Goal: Task Accomplishment & Management: Complete application form

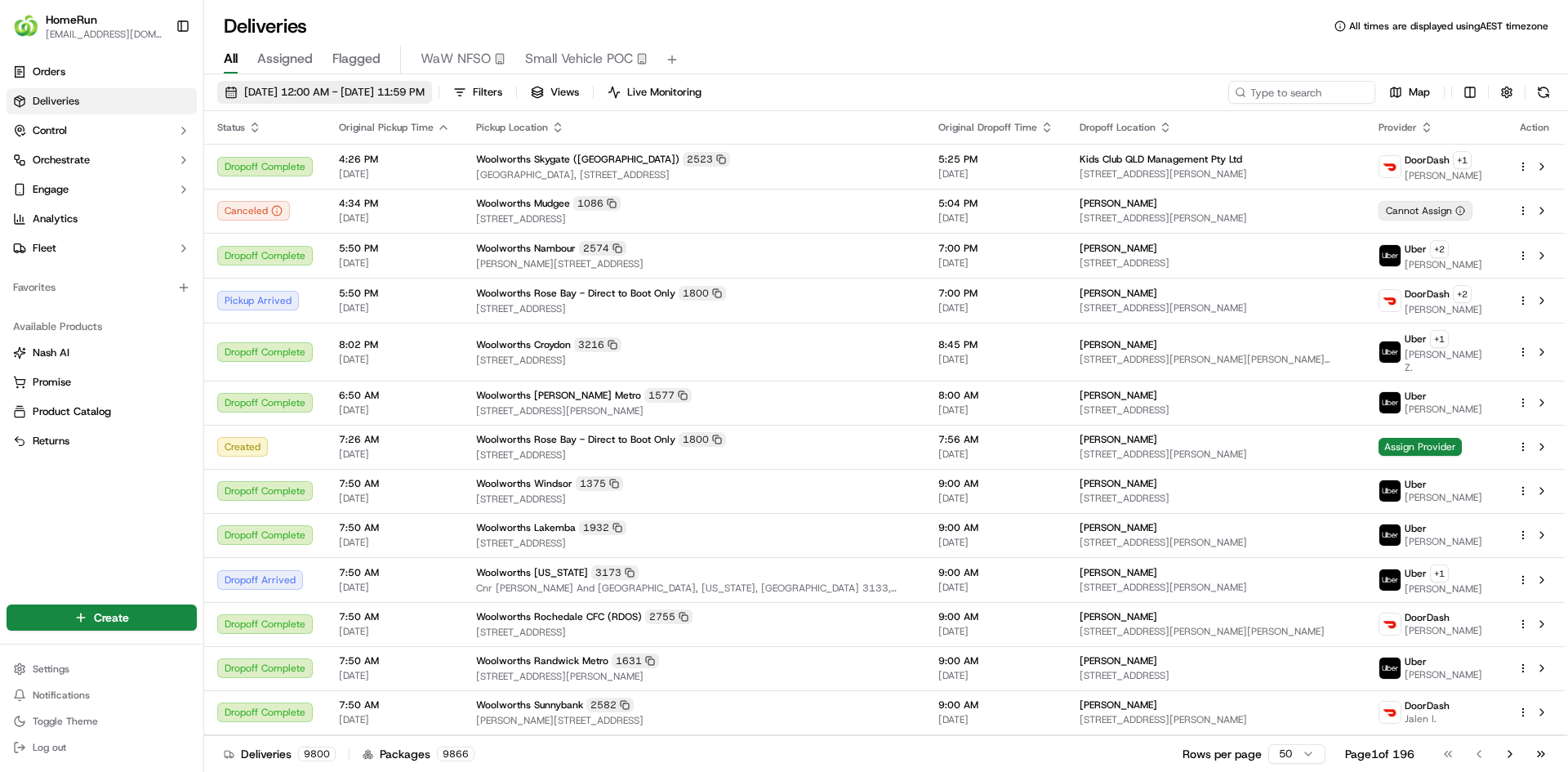
click at [349, 88] on span "[DATE] 12:00 AM - [DATE] 11:59 PM" at bounding box center [334, 92] width 181 height 14
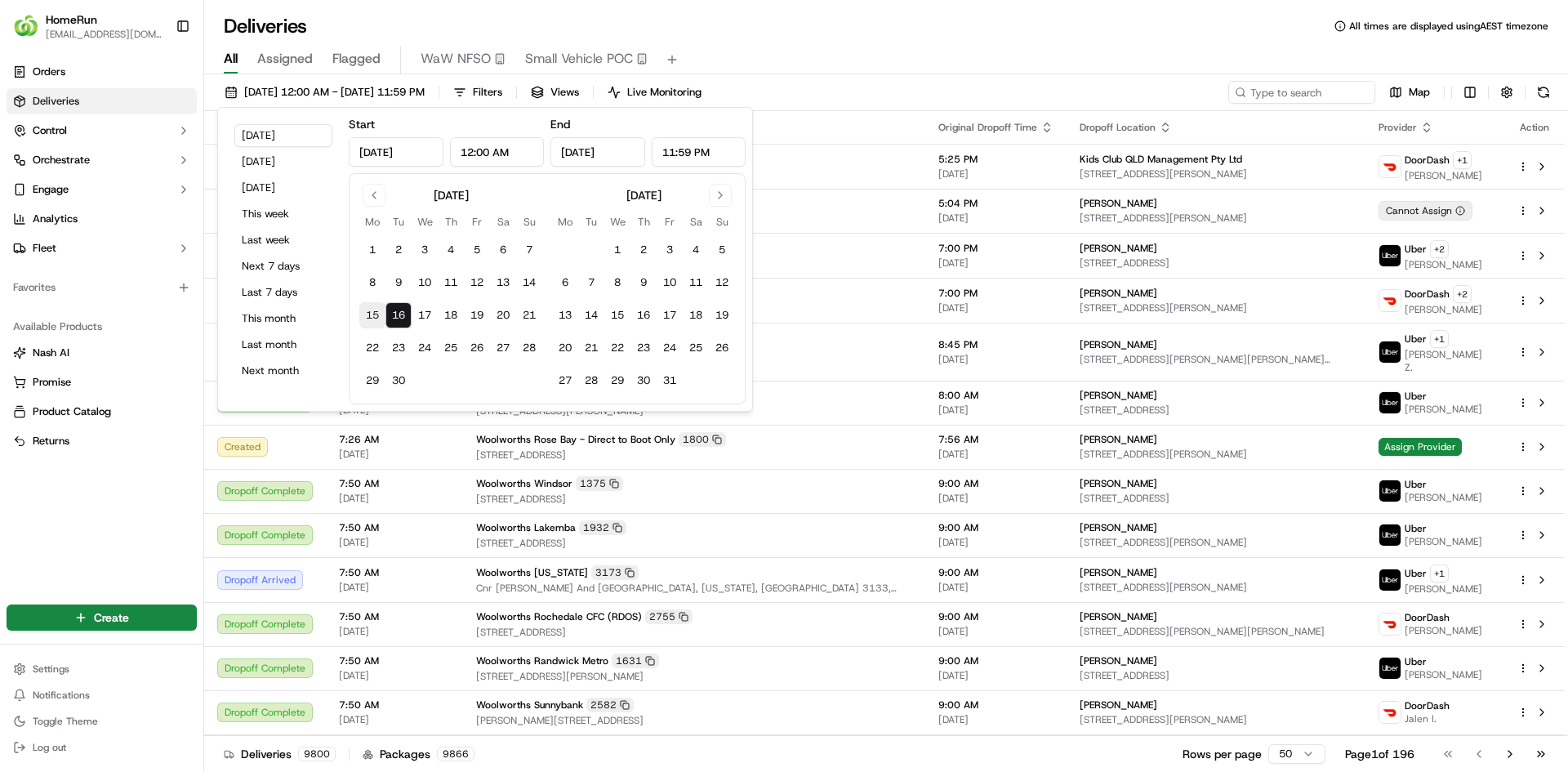
click at [375, 315] on button "15" at bounding box center [372, 315] width 26 height 26
type input "[DATE]"
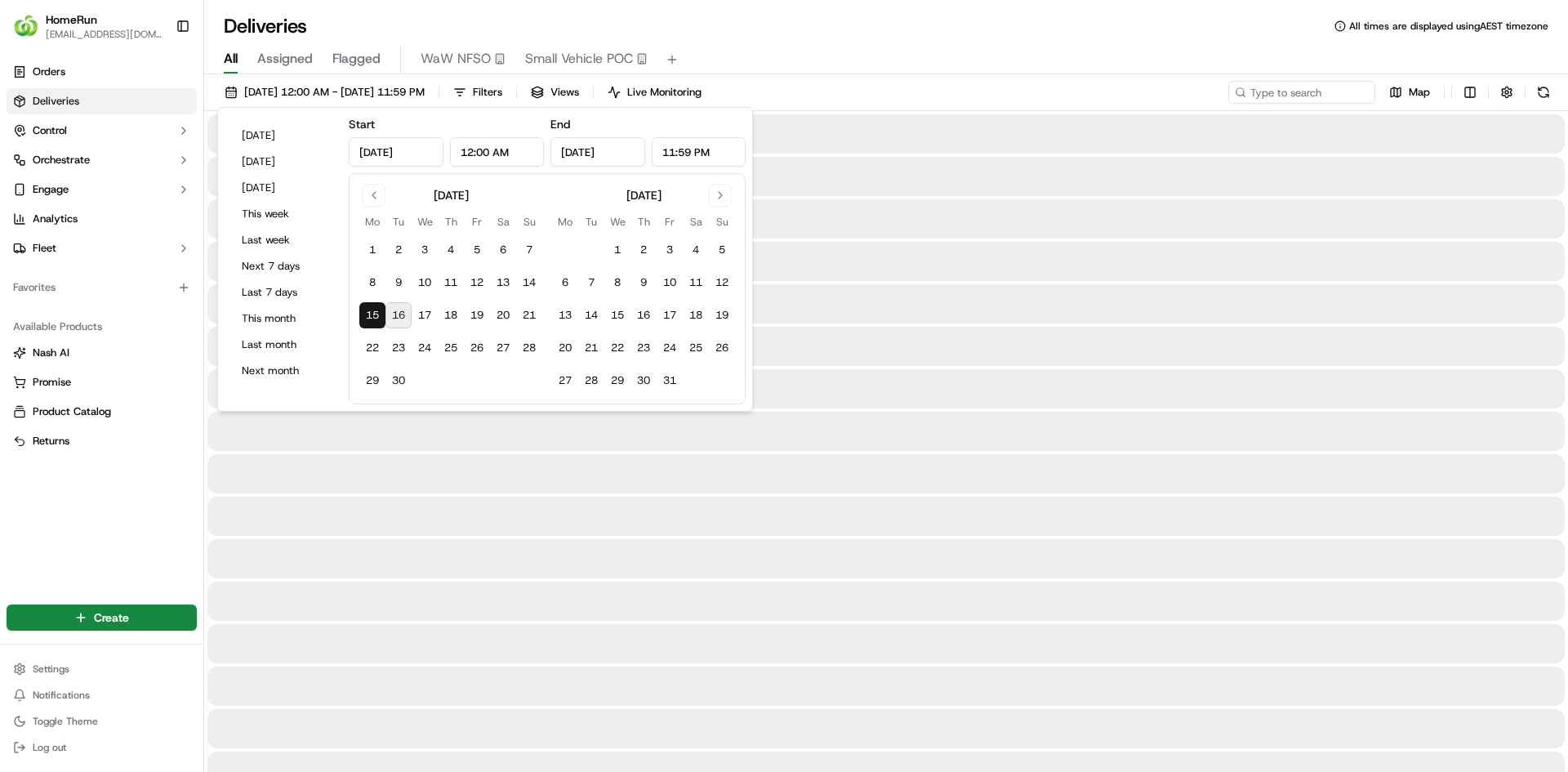
click at [402, 317] on button "16" at bounding box center [398, 315] width 26 height 26
type input "[DATE]"
click at [1289, 91] on input at bounding box center [1276, 92] width 196 height 23
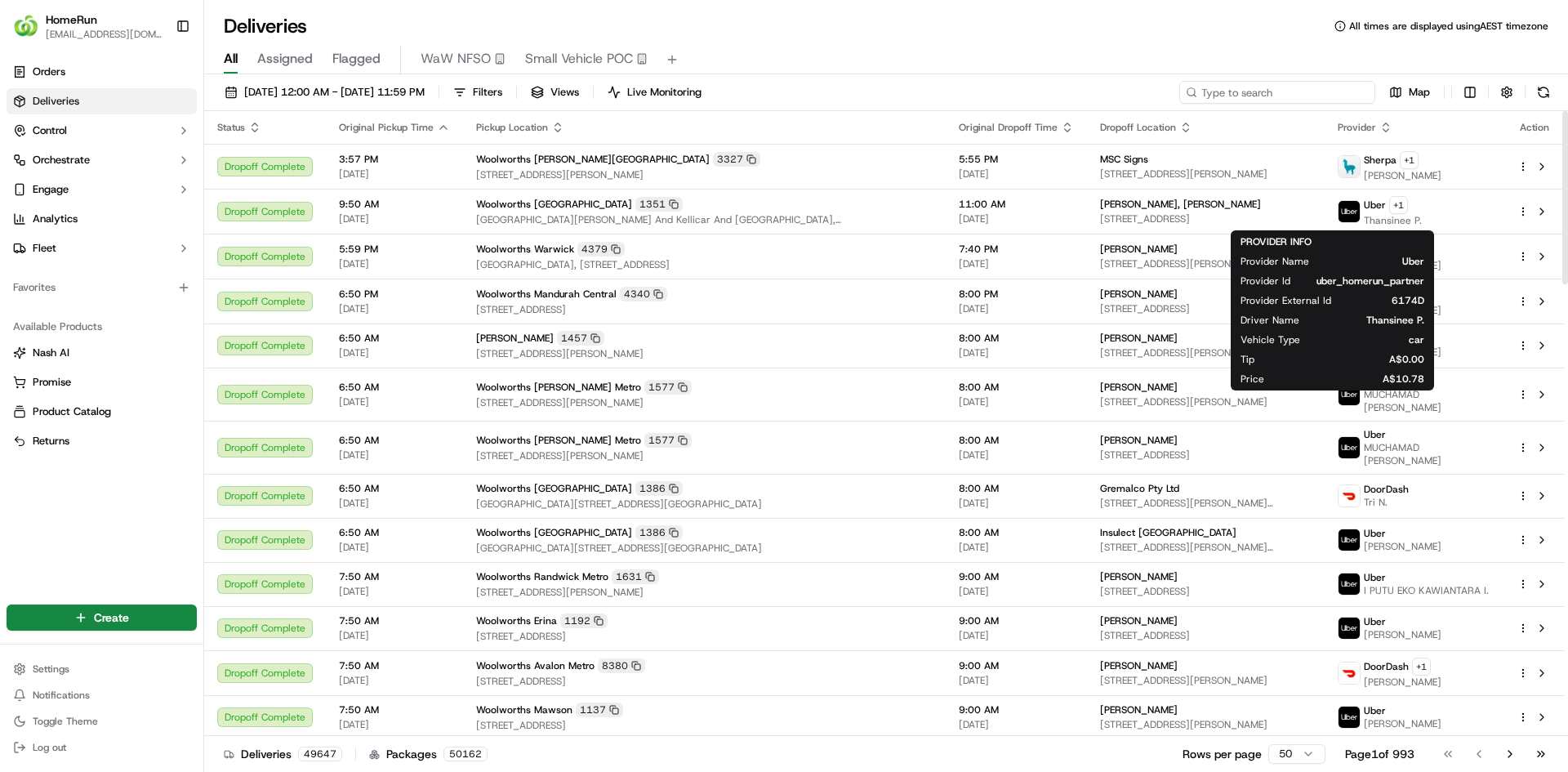
paste input "268482189"
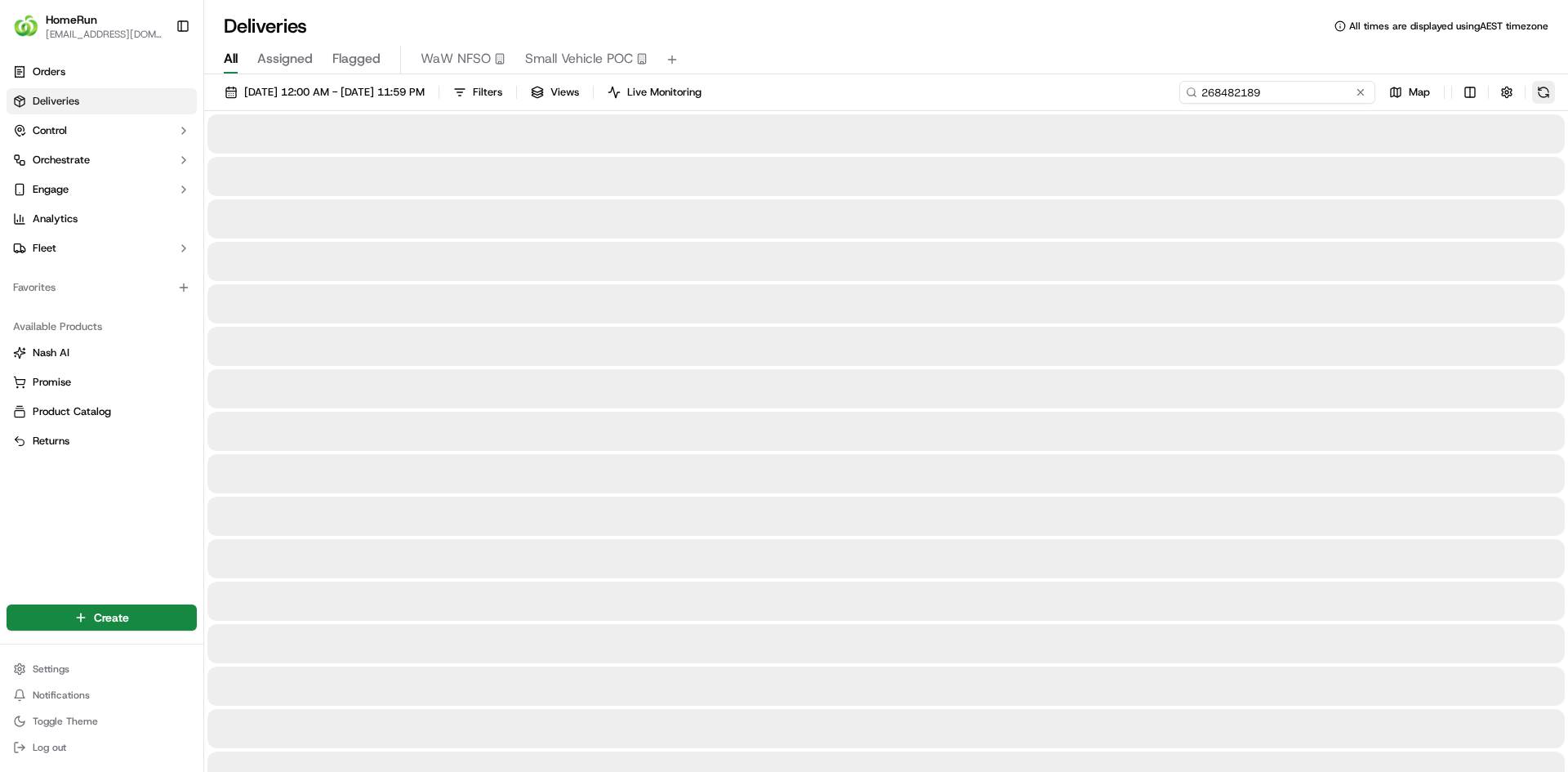
type input "268482189"
click at [1540, 92] on button at bounding box center [1543, 92] width 23 height 23
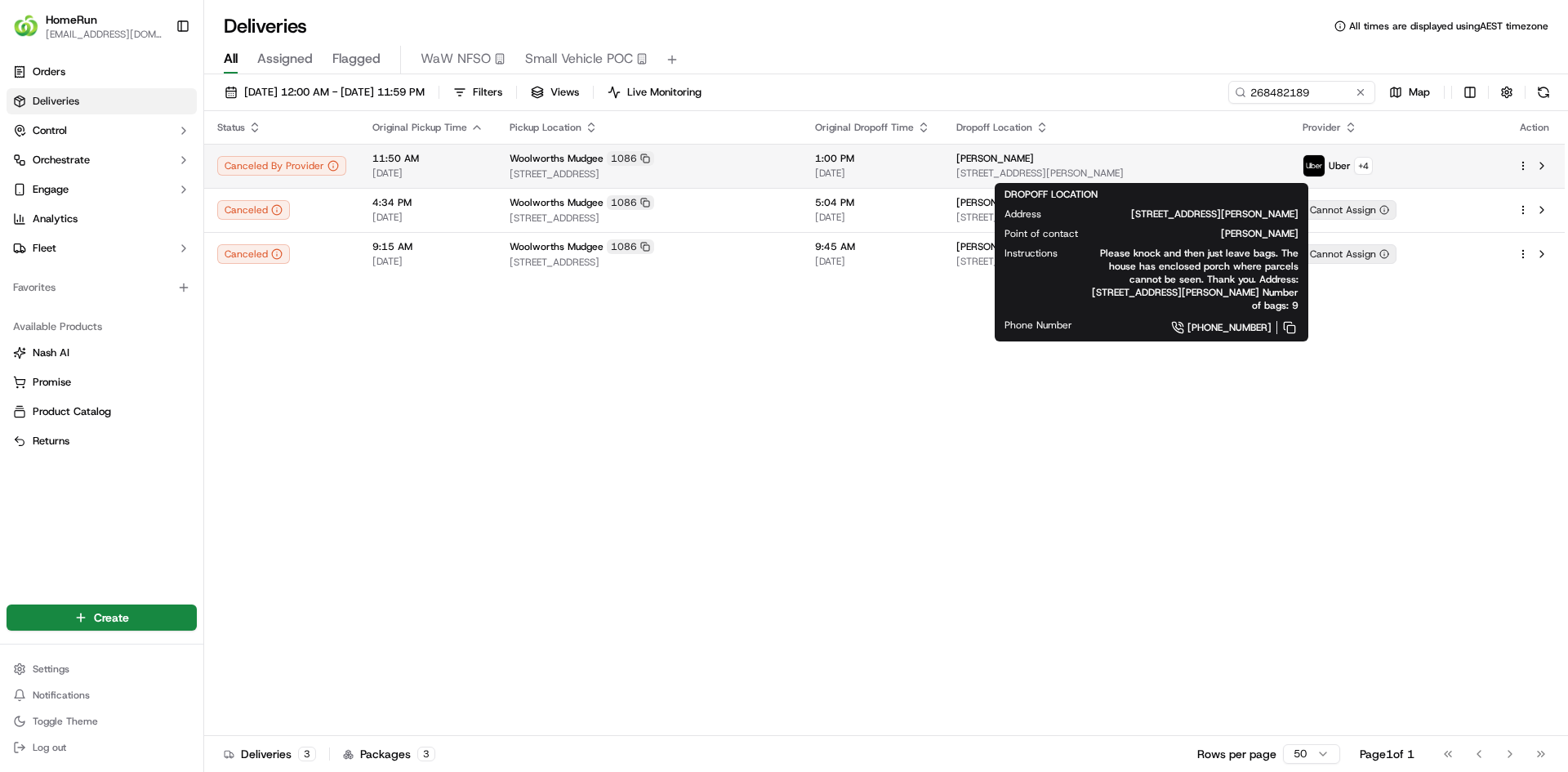
click at [1066, 163] on div "[PERSON_NAME]" at bounding box center [1116, 158] width 320 height 13
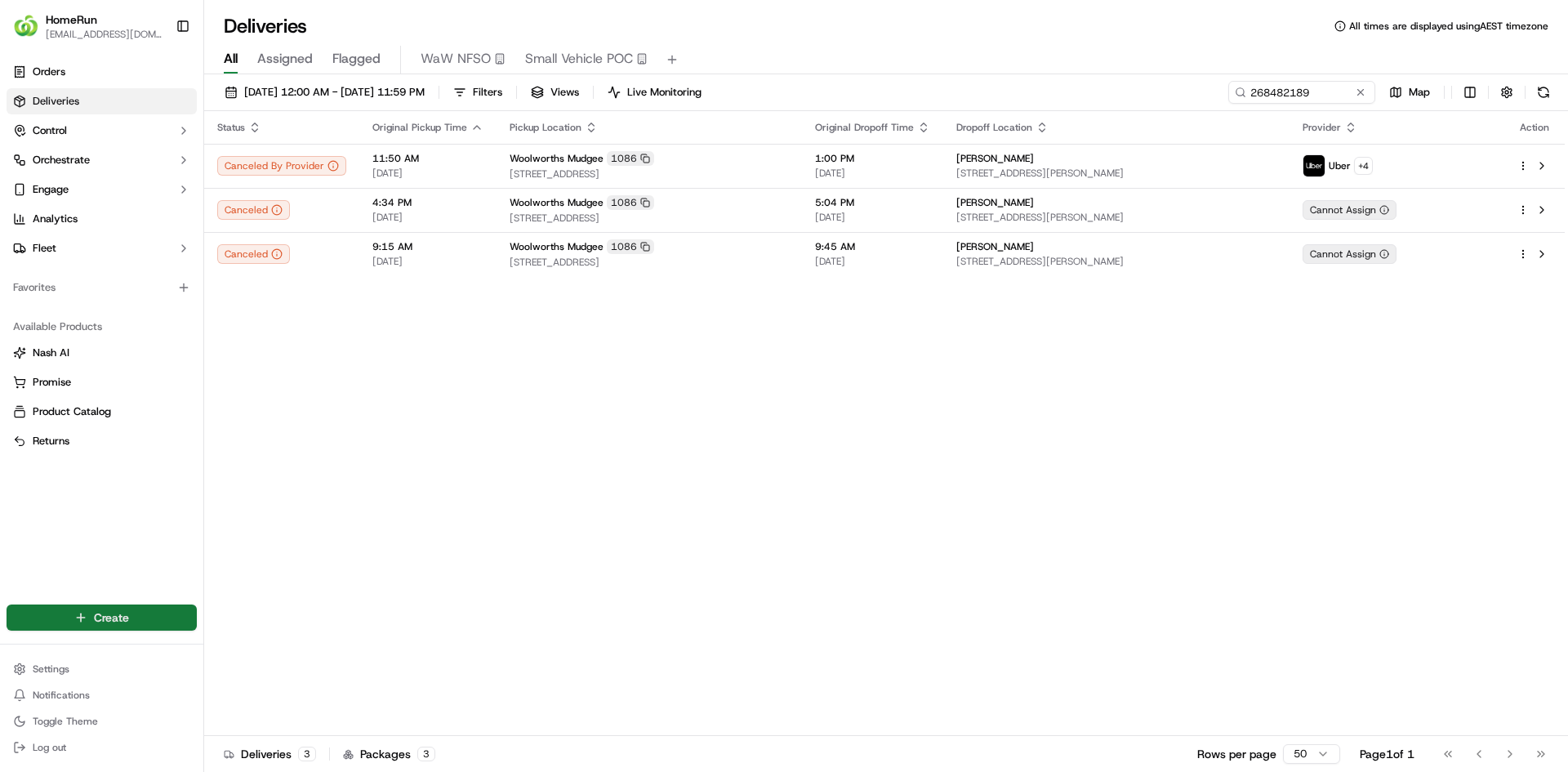
click at [111, 615] on html "HomeRun [EMAIL_ADDRESS][DOMAIN_NAME] Toggle Sidebar Orders Deliveries Control O…" at bounding box center [784, 386] width 1568 height 772
click at [277, 648] on link "Delivery" at bounding box center [295, 647] width 182 height 30
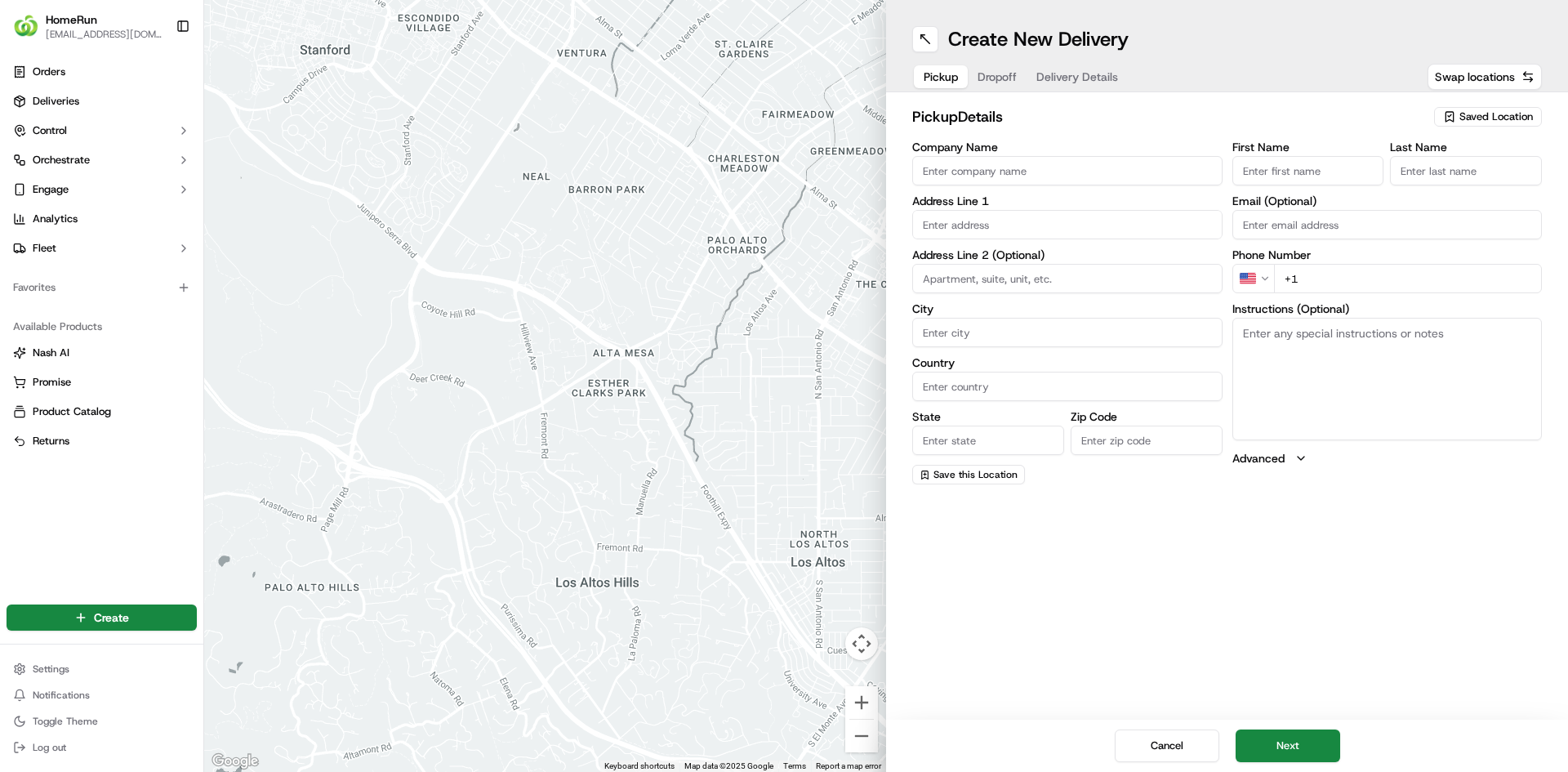
click at [1481, 117] on span "Saved Location" at bounding box center [1496, 116] width 74 height 14
paste input "MUDGEE"
drag, startPoint x: 1421, startPoint y: 145, endPoint x: 1364, endPoint y: 151, distance: 57.3
click at [1364, 151] on input "woowlroths MUDGEE" at bounding box center [1459, 148] width 194 height 33
type input "woolworths MUDGEE"
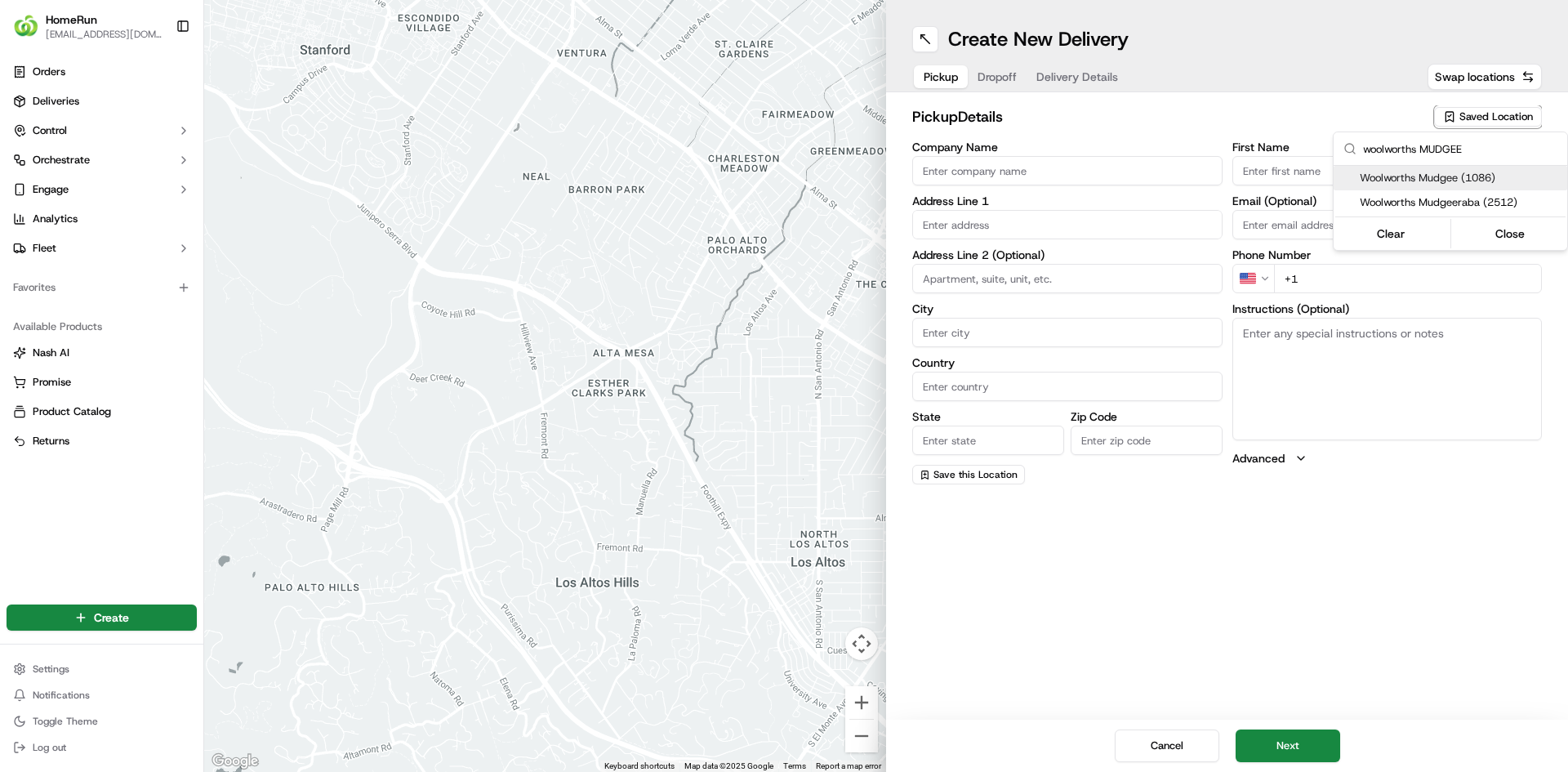
click at [1431, 179] on span "Woolworths Mudgee (1086)" at bounding box center [1459, 177] width 201 height 14
type input "Woolworths Mudgee"
type input "[STREET_ADDRESS]"
type input "Mudgee"
type input "AU"
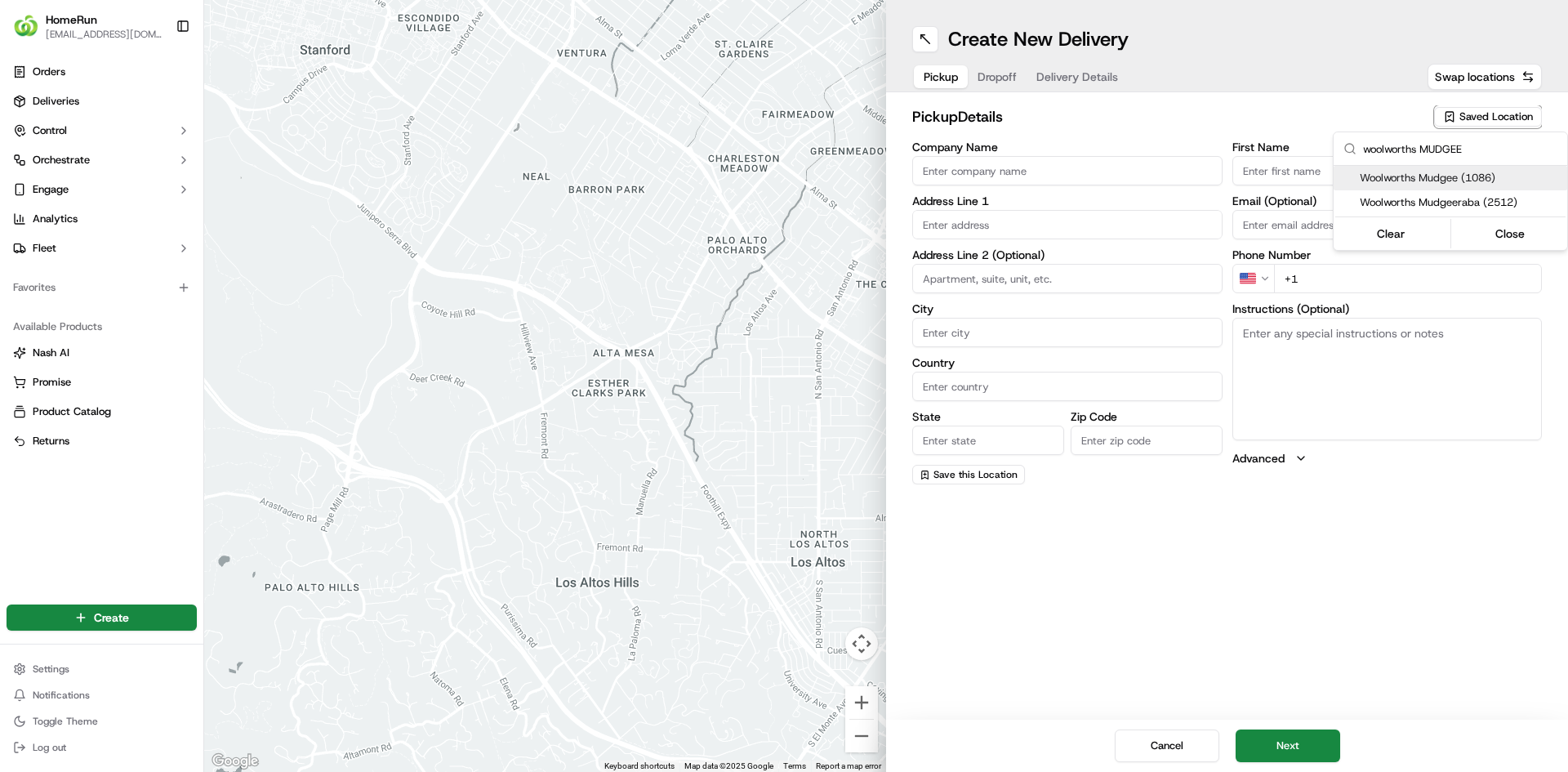
type input "[GEOGRAPHIC_DATA]"
type input "2850"
type input "Manager"
type input "[PHONE_NUMBER]"
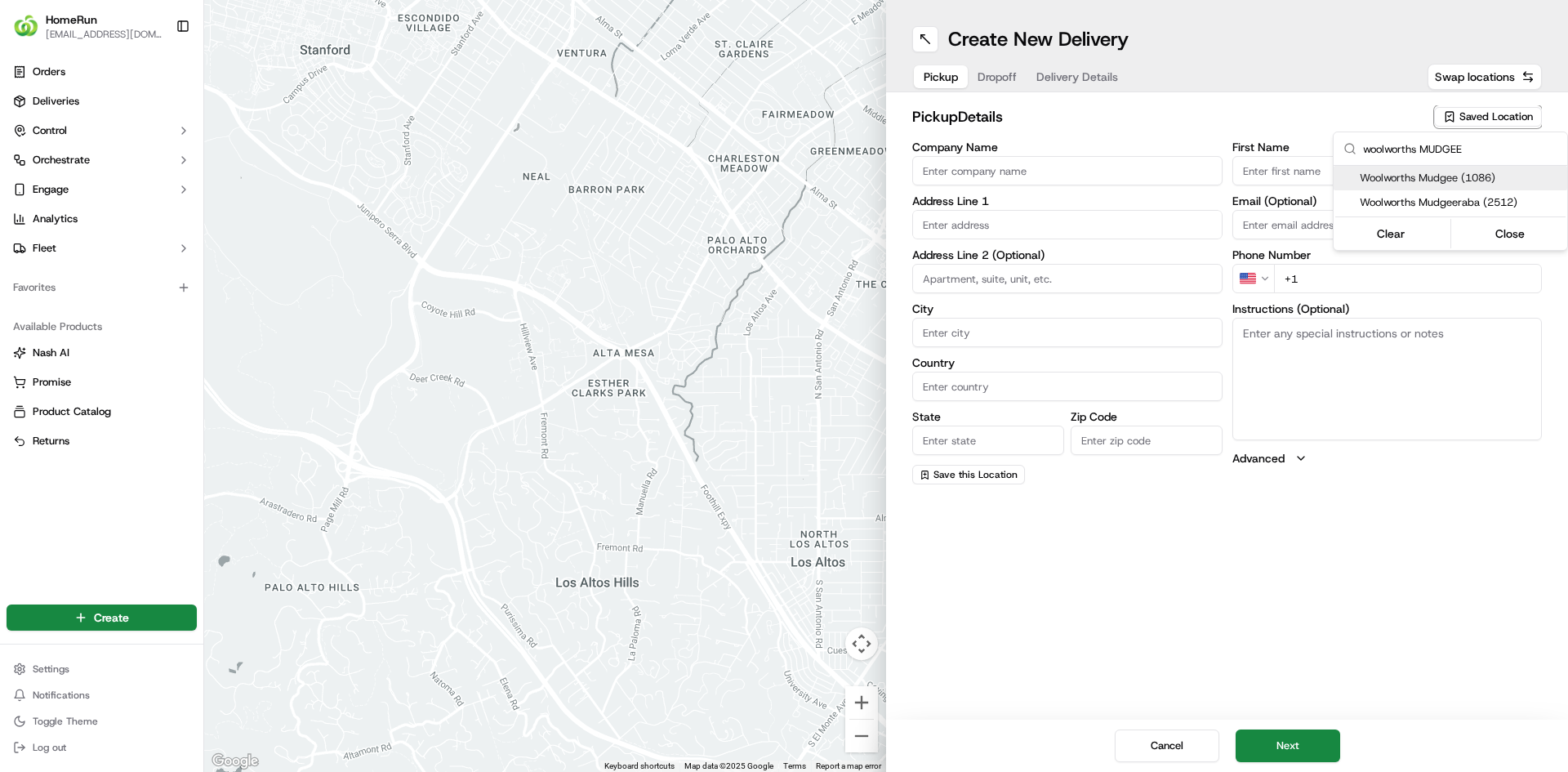
type textarea "Collect In-Store at Service Desk."
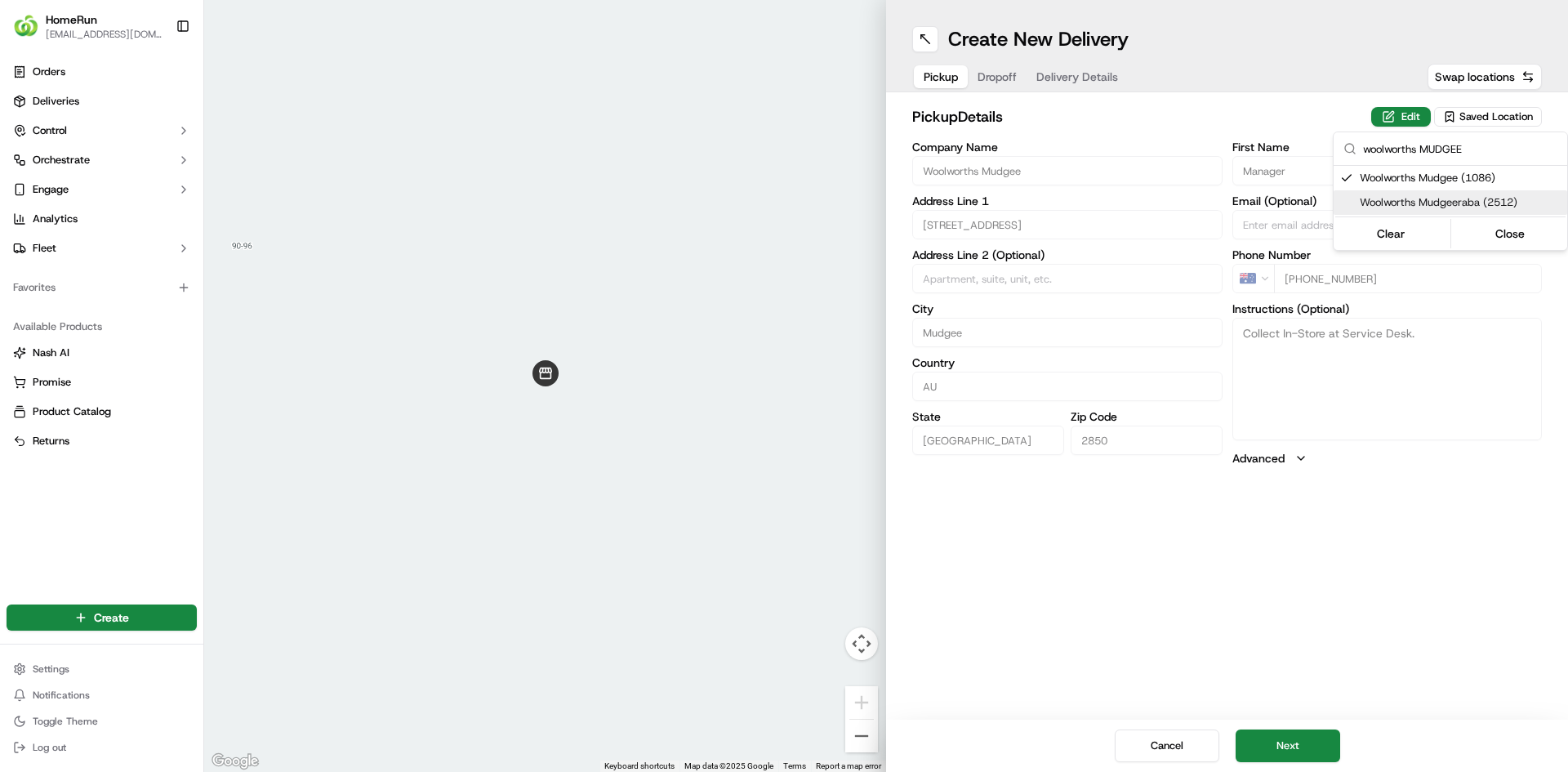
click at [1310, 343] on html "HomeRun [EMAIL_ADDRESS][DOMAIN_NAME] Toggle Sidebar Orders Deliveries Control O…" at bounding box center [784, 386] width 1568 height 772
click at [1288, 747] on button "Next" at bounding box center [1287, 746] width 104 height 33
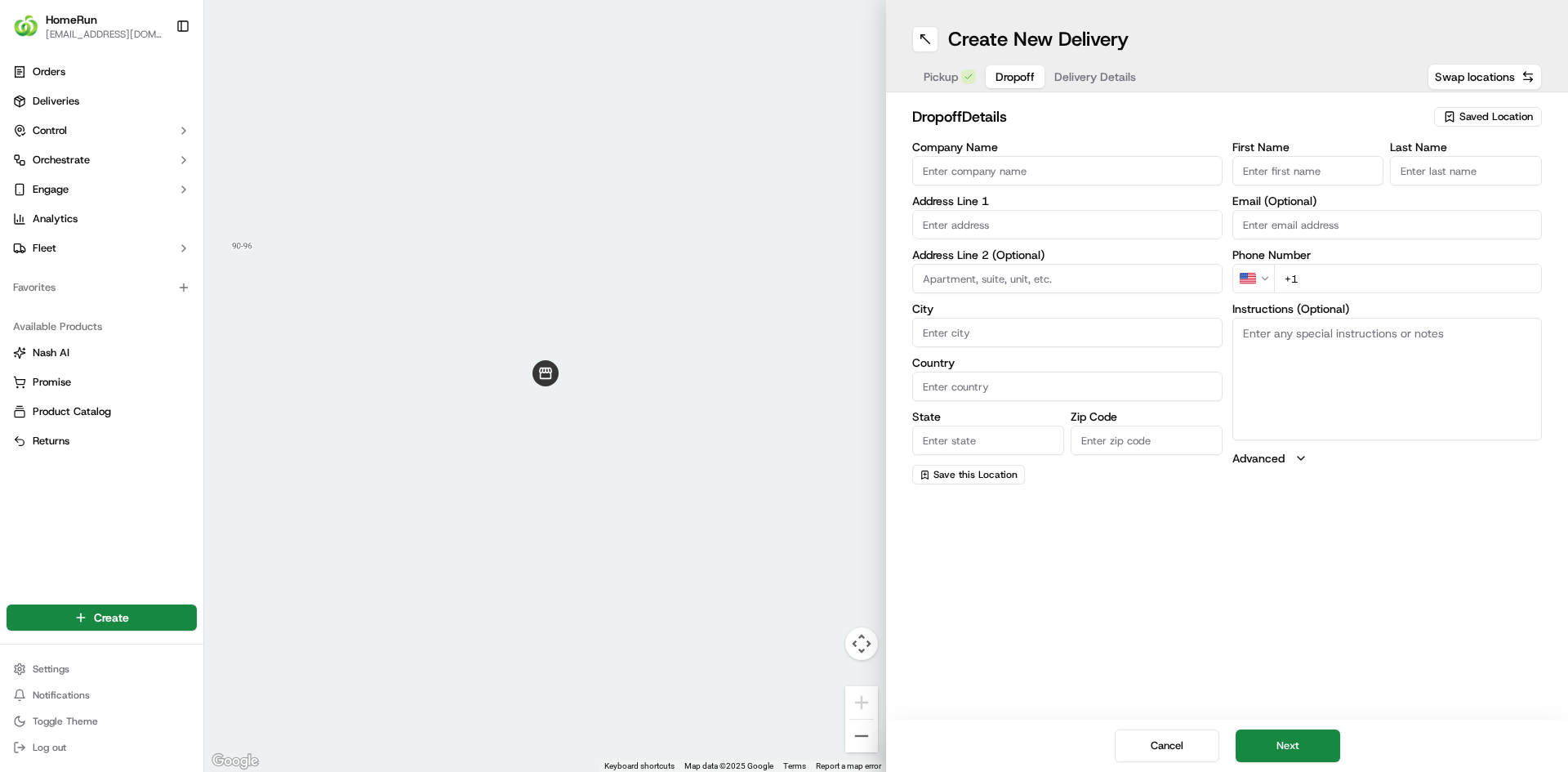
click at [1014, 227] on input "text" at bounding box center [1068, 224] width 310 height 30
paste input "[STREET_ADDRESS][PERSON_NAME]"
click at [1161, 231] on input "[STREET_ADDRESS][PERSON_NAME]" at bounding box center [1068, 224] width 310 height 30
click at [1054, 258] on div "[STREET_ADDRESS][PERSON_NAME]" at bounding box center [1067, 259] width 302 height 25
type input "[STREET_ADDRESS][PERSON_NAME]"
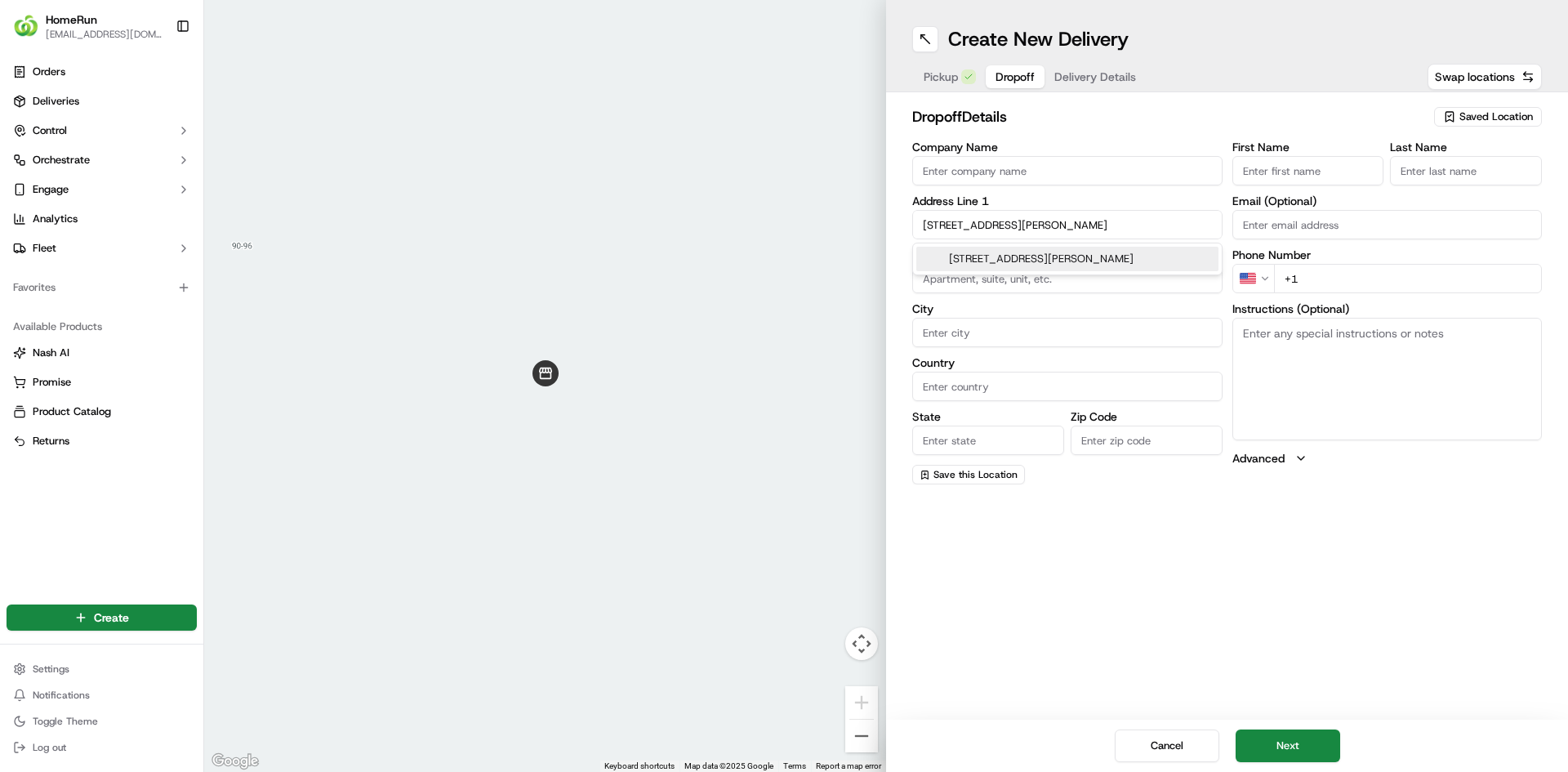
type input "Mudgee"
type input "[GEOGRAPHIC_DATA]"
type input "2850"
type input "[STREET_ADDRESS][PERSON_NAME]"
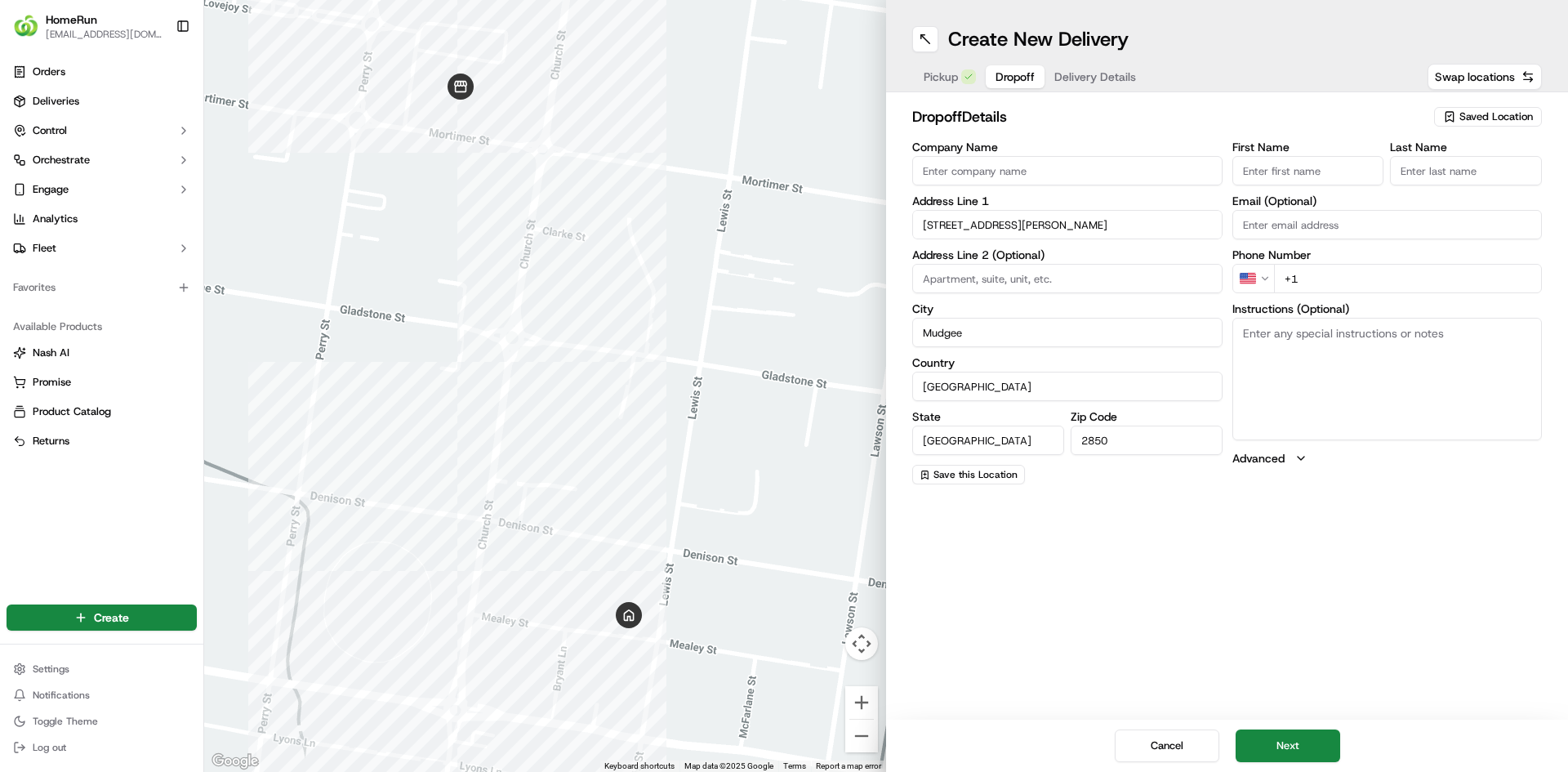
click at [1274, 168] on input "First Name" at bounding box center [1308, 171] width 152 height 30
paste input "[PERSON_NAME]"
click at [1282, 173] on input "[PERSON_NAME]" at bounding box center [1308, 171] width 152 height 30
type input "[PERSON_NAME]"
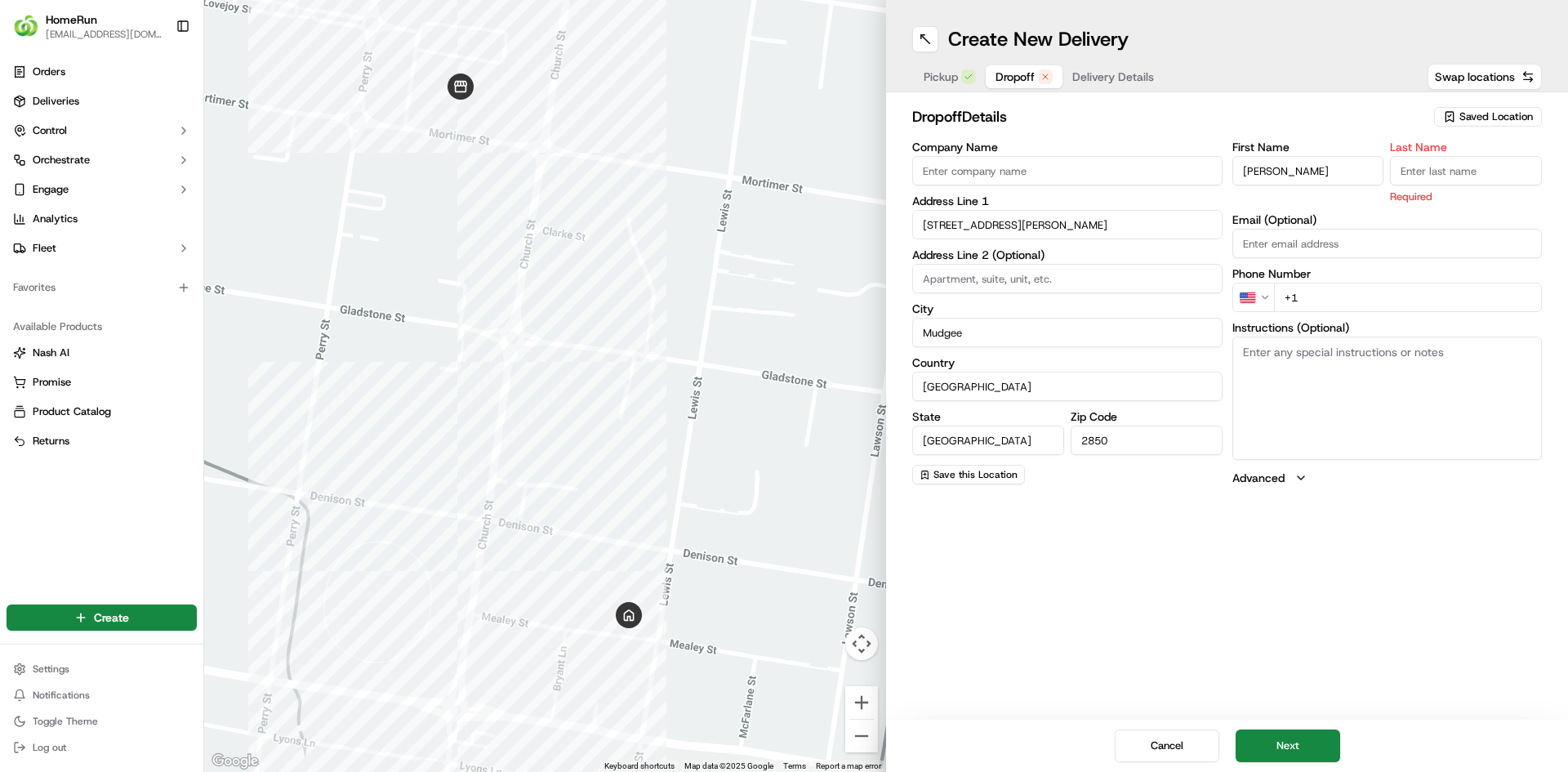
click at [1430, 172] on input "Last Name" at bounding box center [1465, 171] width 152 height 30
paste input "[PERSON_NAME]"
type input "[PERSON_NAME]"
click at [1328, 241] on div "First Name [PERSON_NAME] Last Name [PERSON_NAME] Required Email (Optional) Phon…" at bounding box center [1387, 314] width 310 height 344
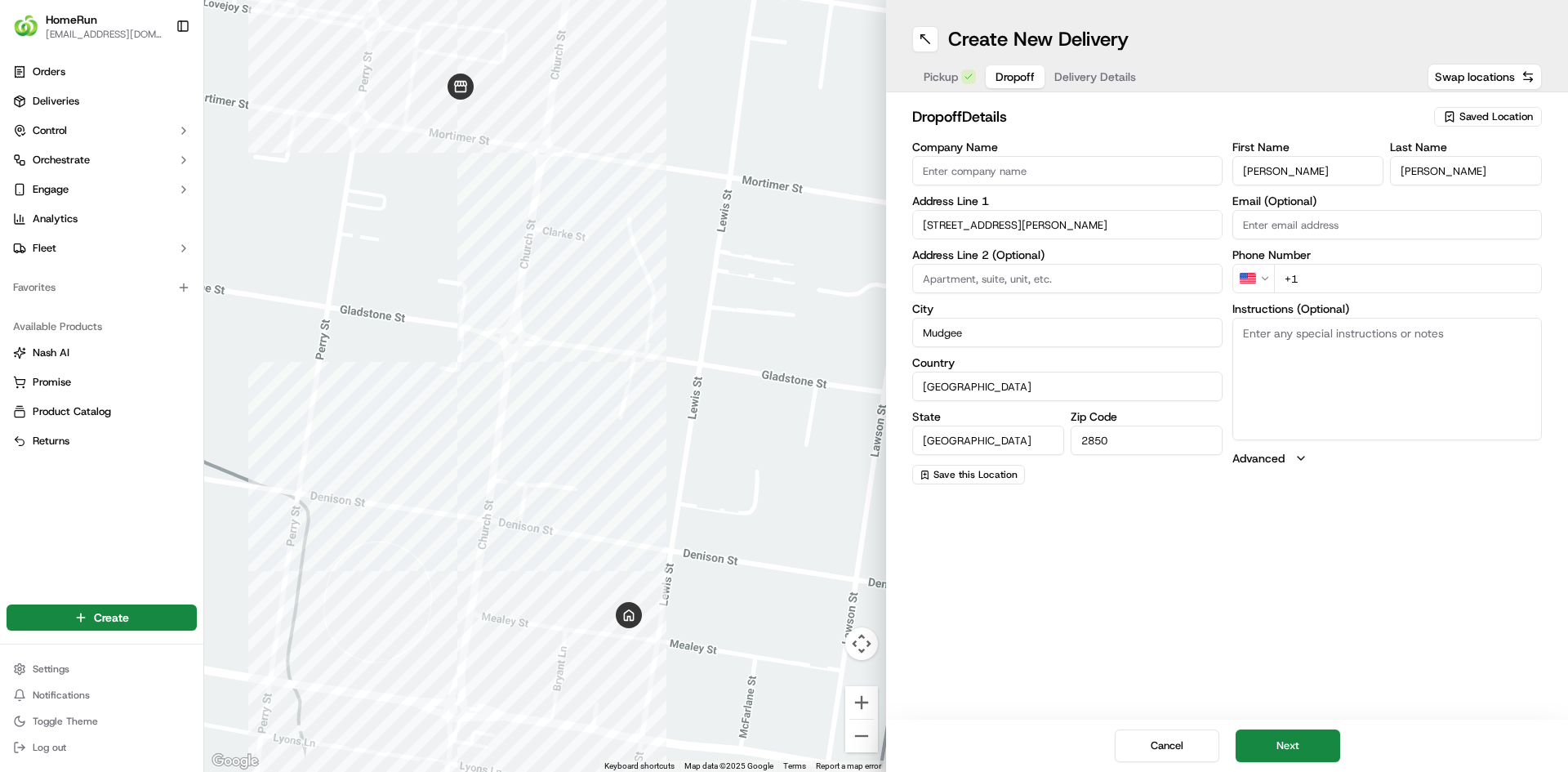
click at [1264, 281] on html "HomeRun [EMAIL_ADDRESS][DOMAIN_NAME] Toggle Sidebar Orders Deliveries Control O…" at bounding box center [784, 386] width 1568 height 772
click at [1333, 276] on input "+61" at bounding box center [1408, 278] width 269 height 30
paste input "0473 113 906"
type input "[PHONE_NUMBER]"
click at [1302, 369] on textarea "Instructions (Optional)" at bounding box center [1387, 379] width 310 height 122
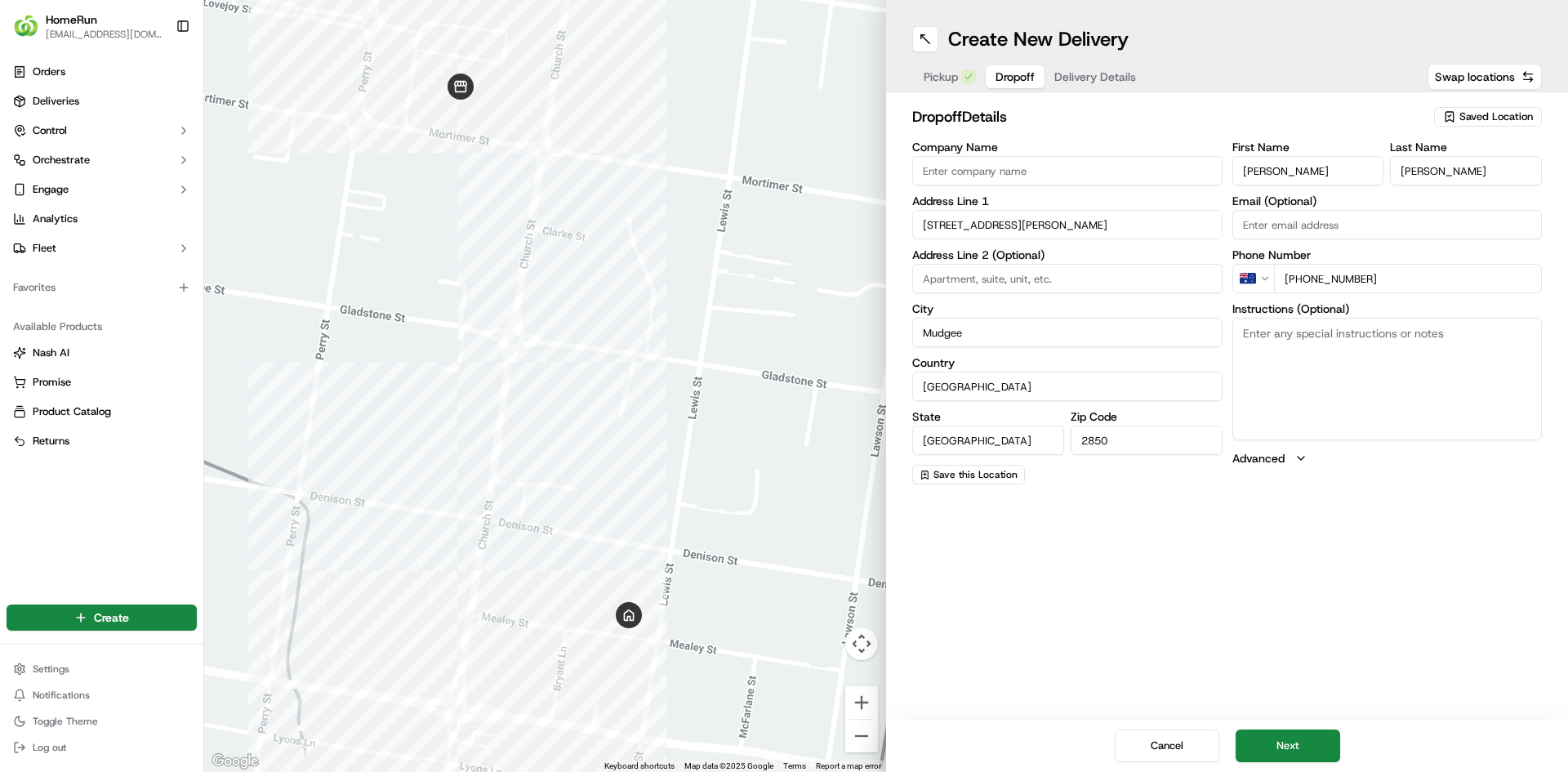
paste textarea "Please knock and then just leave bags. The house has enclosed porch where parce…"
type textarea "Please knock and then just leave bags. The house has enclosed porch where parce…"
click at [1283, 752] on button "Next" at bounding box center [1287, 746] width 104 height 33
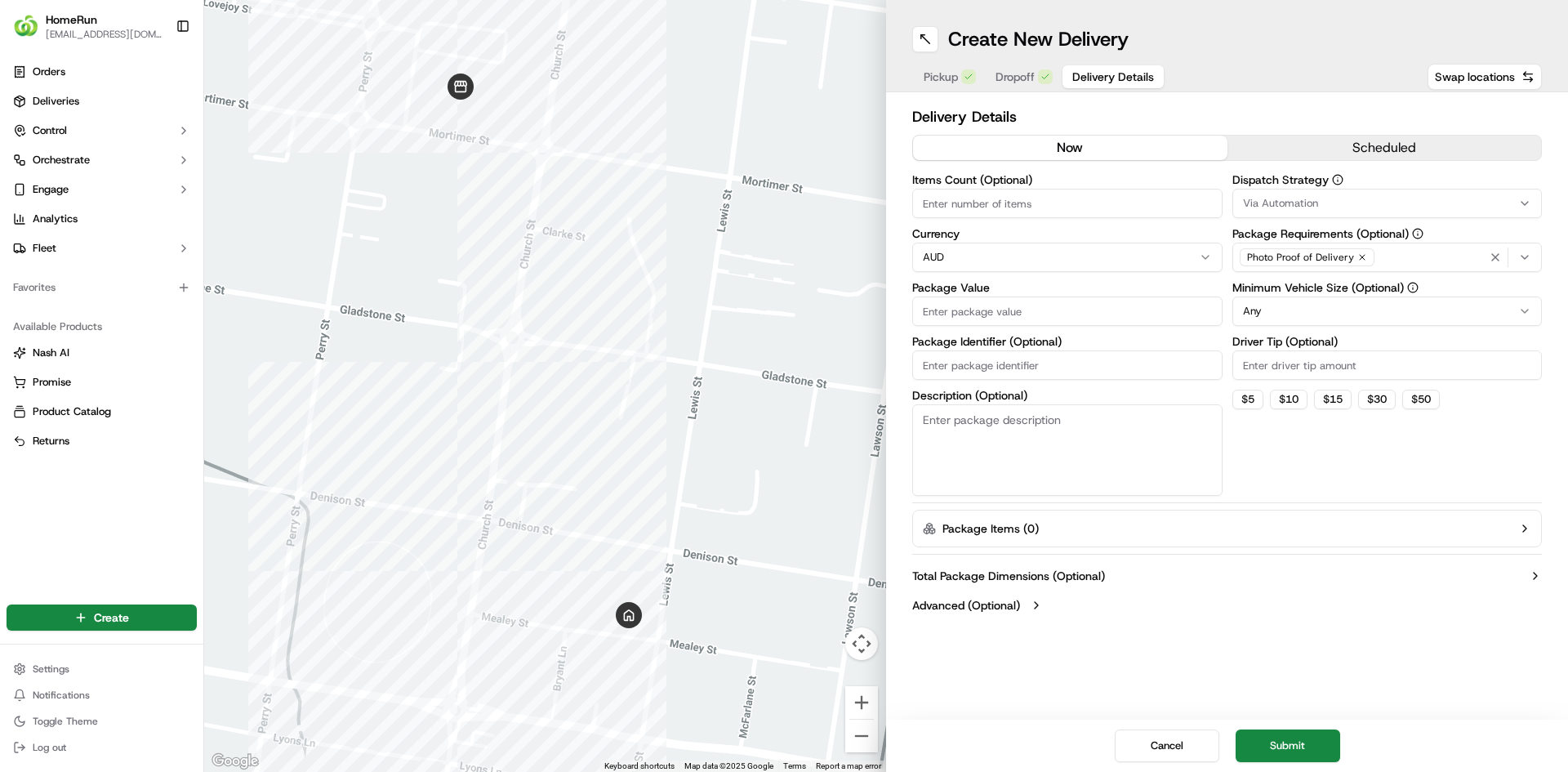
click at [971, 314] on input "Package Value" at bounding box center [1068, 311] width 310 height 30
paste input "237.22"
type input "237.22"
paste input "268482189"
type input "268482189-copied"
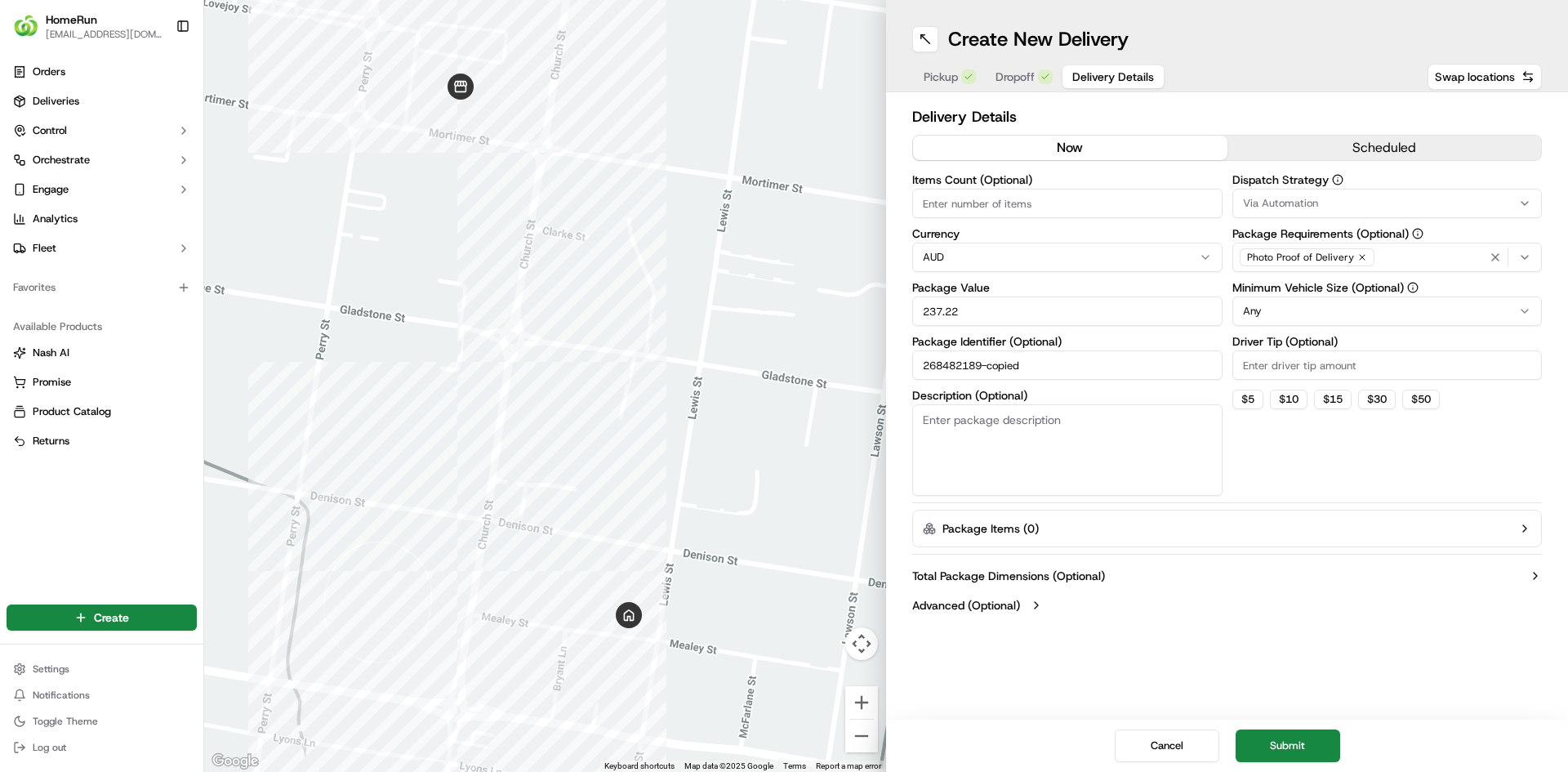
click at [1083, 448] on textarea "Description (Optional)" at bounding box center [1068, 450] width 310 height 92
type textarea "groceries"
drag, startPoint x: 1288, startPoint y: 750, endPoint x: 1354, endPoint y: 159, distance: 594.7
click at [1408, 261] on div "Create New Delivery Pickup Dropoff Delivery Details Swap locations Delivery Det…" at bounding box center [1227, 386] width 682 height 772
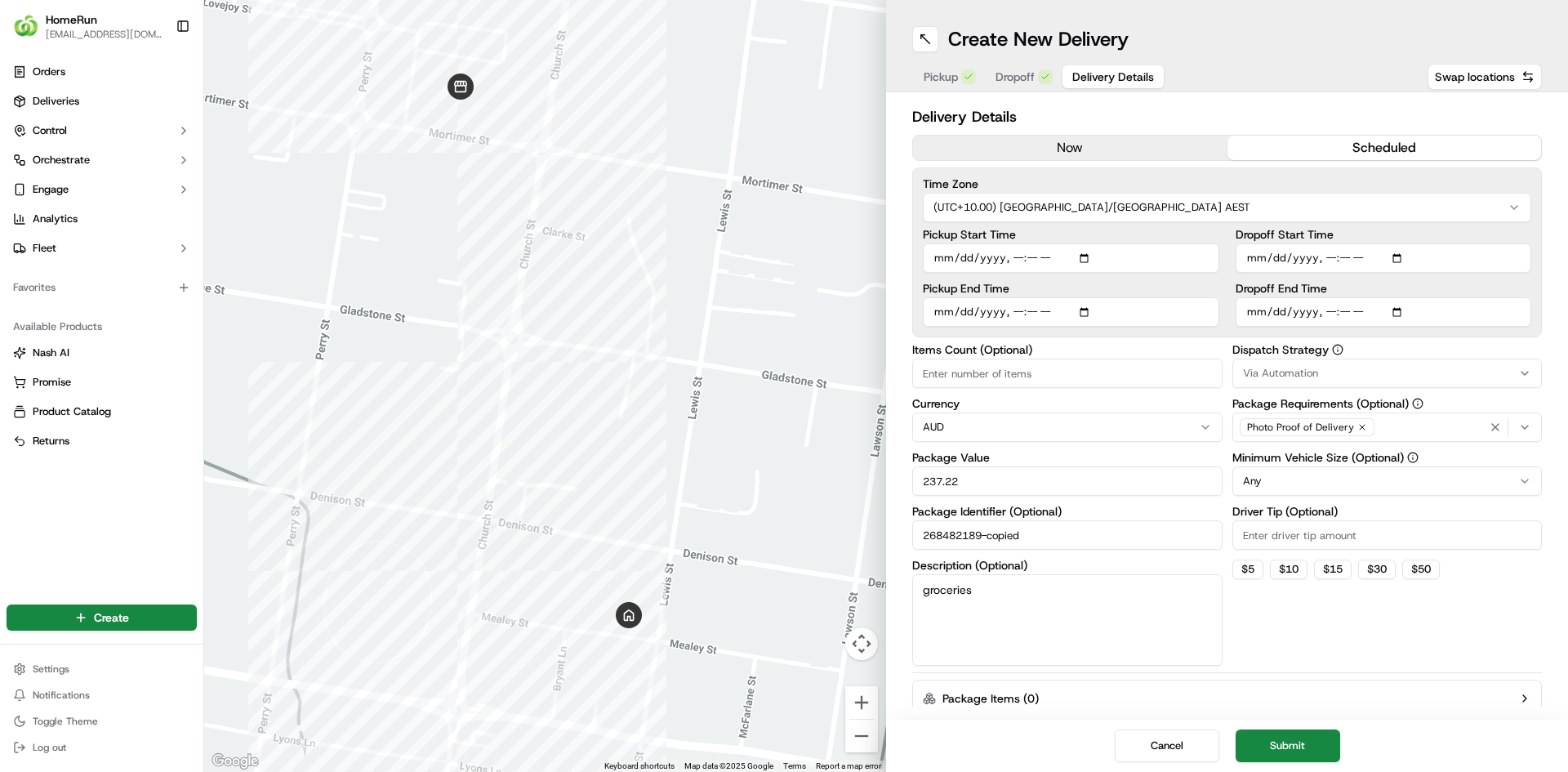
click at [1383, 143] on button "scheduled" at bounding box center [1384, 148] width 315 height 25
click at [941, 254] on input "Pickup Start Time" at bounding box center [1071, 258] width 297 height 30
type input "[DATE]T09:30"
click at [1244, 255] on input "Dropoff Start Time" at bounding box center [1384, 258] width 297 height 30
click at [1317, 252] on input "Dropoff Start Time" at bounding box center [1384, 258] width 297 height 30
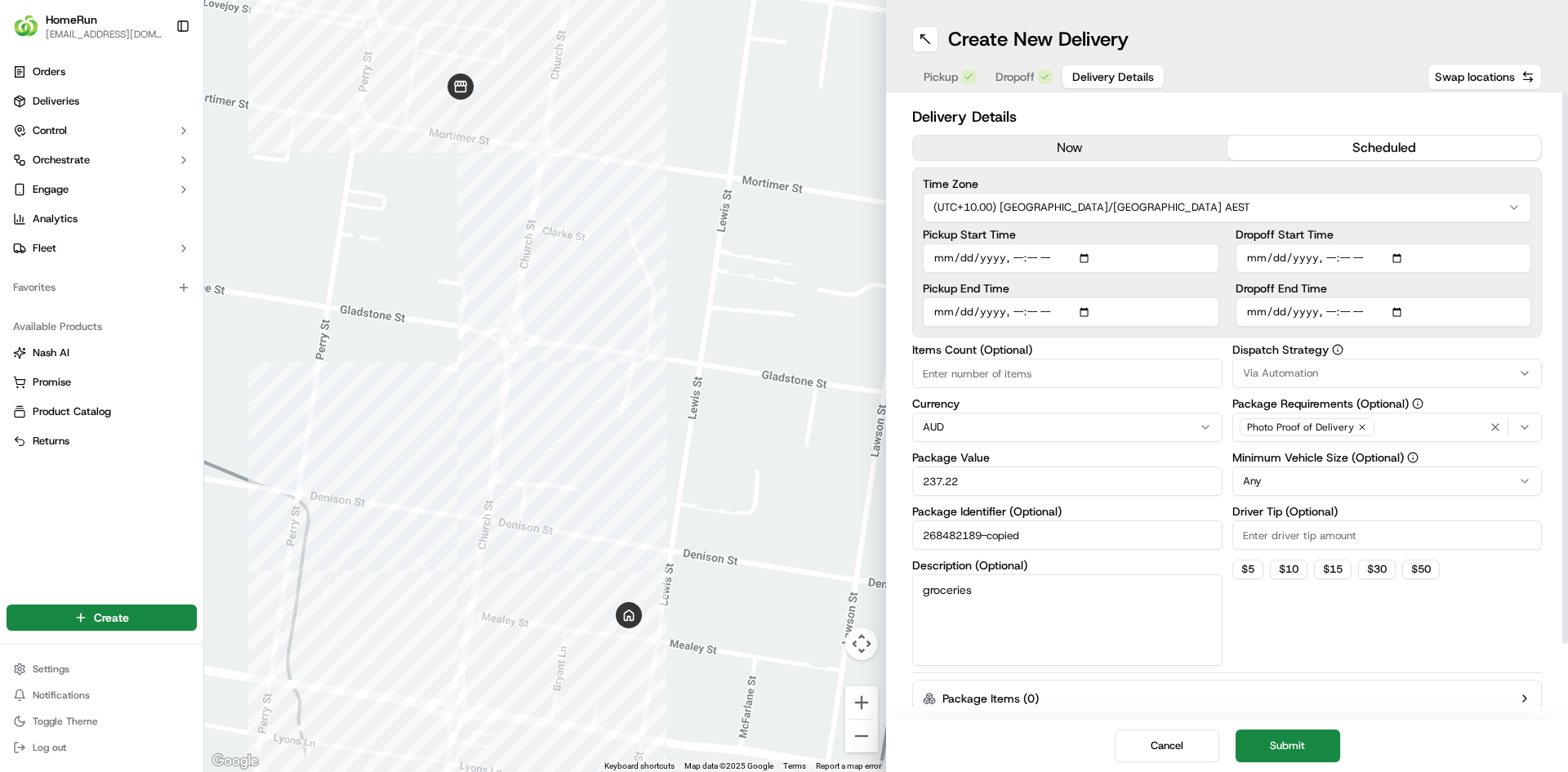
click at [1319, 258] on input "Dropoff Start Time" at bounding box center [1384, 258] width 297 height 30
type input "[DATE]T09:45"
click at [1025, 257] on input "Pickup Start Time" at bounding box center [1071, 258] width 297 height 30
type input "[DATE]T09:25"
click at [1346, 260] on input "Dropoff Start Time" at bounding box center [1384, 258] width 297 height 30
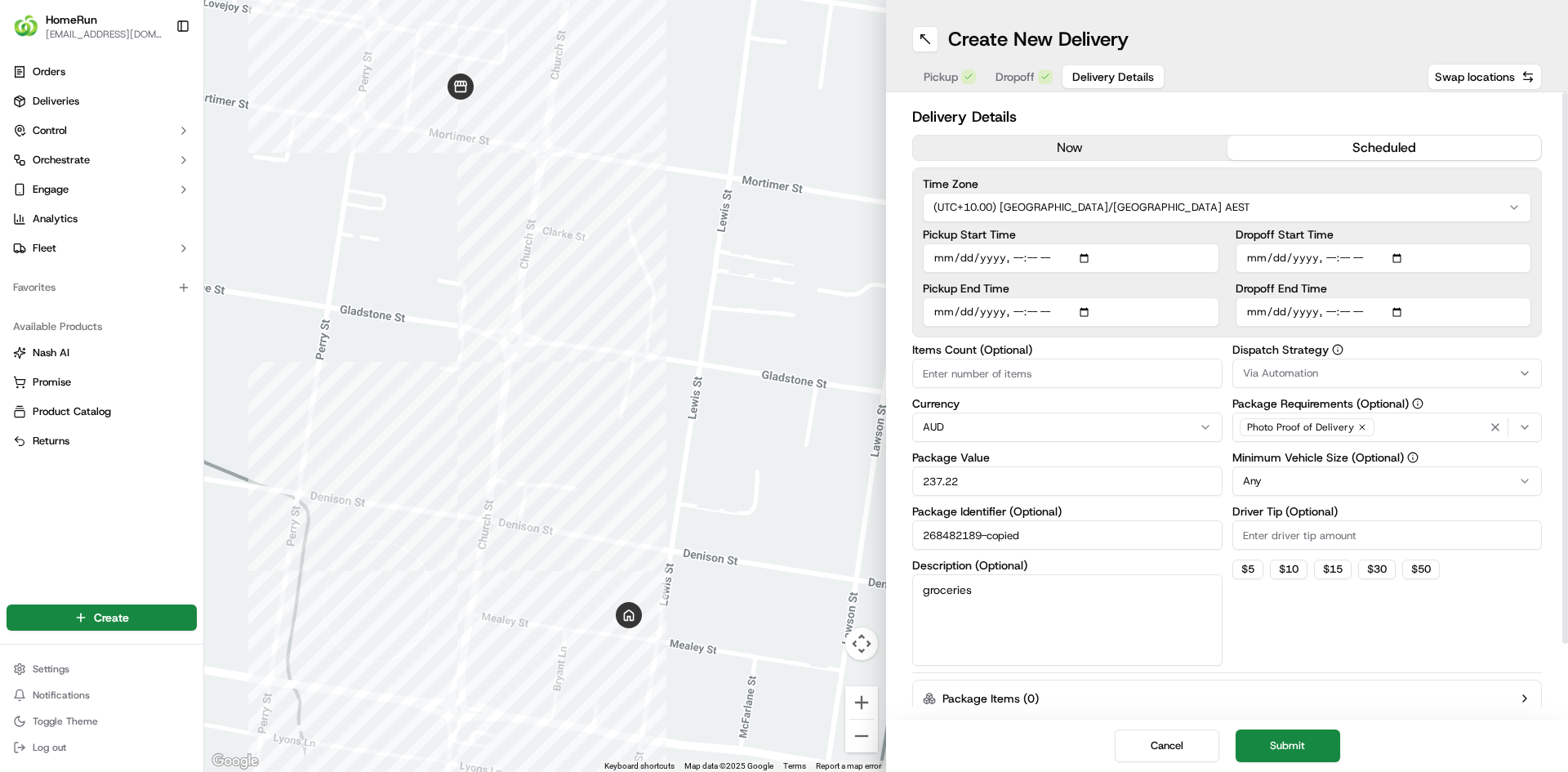
type input "[DATE]T09:30"
click at [1251, 314] on input "Dropoff End Time" at bounding box center [1384, 312] width 297 height 30
type input "[DATE]T09:45"
click at [1299, 743] on button "Submit" at bounding box center [1287, 746] width 104 height 33
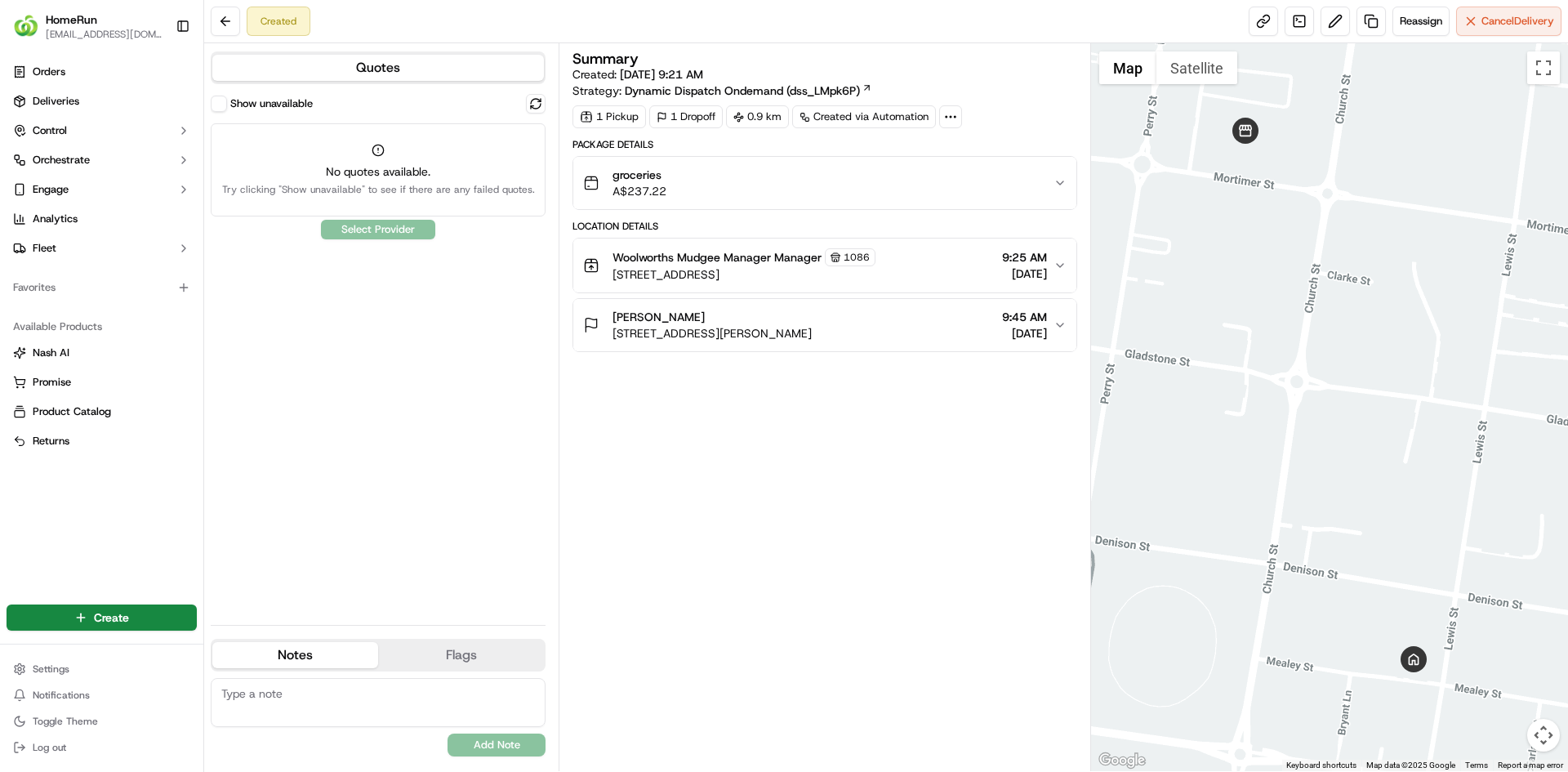
click at [220, 103] on button "Show unavailable" at bounding box center [218, 103] width 16 height 16
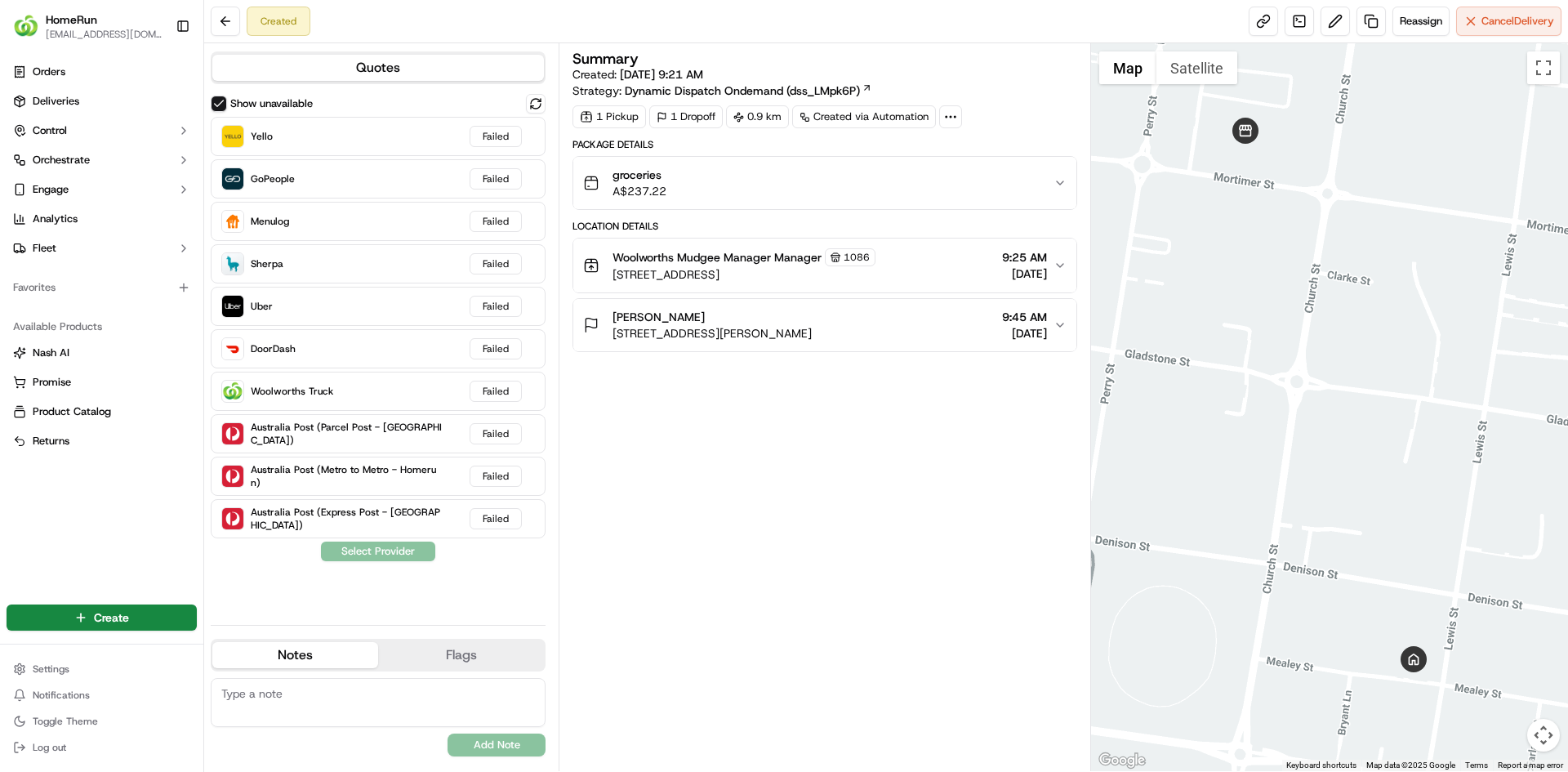
click at [218, 98] on button "Show unavailable" at bounding box center [218, 103] width 16 height 16
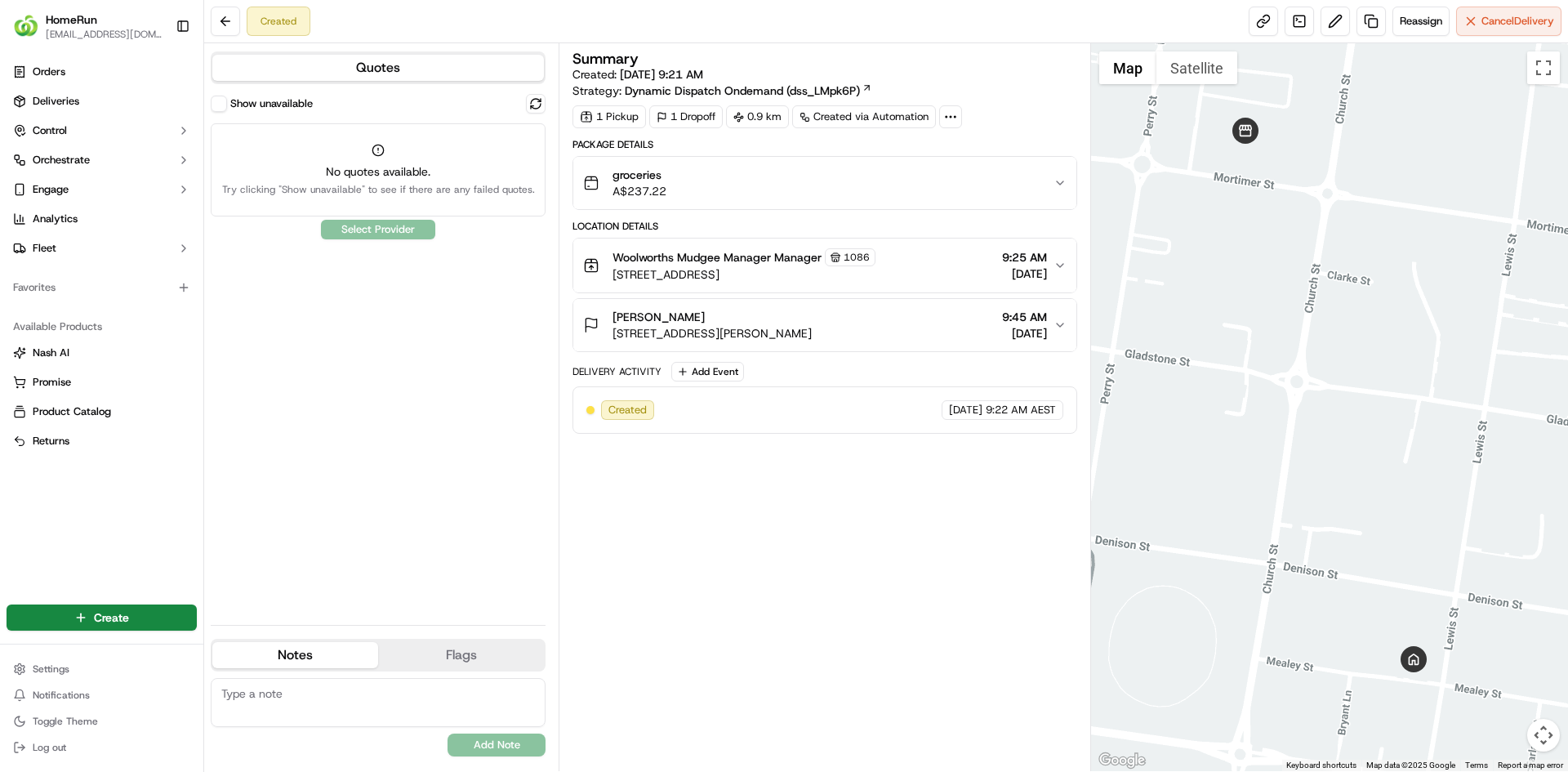
click at [388, 68] on button "Quotes" at bounding box center [377, 68] width 332 height 26
click at [215, 98] on button "Show unavailable" at bounding box center [218, 103] width 16 height 16
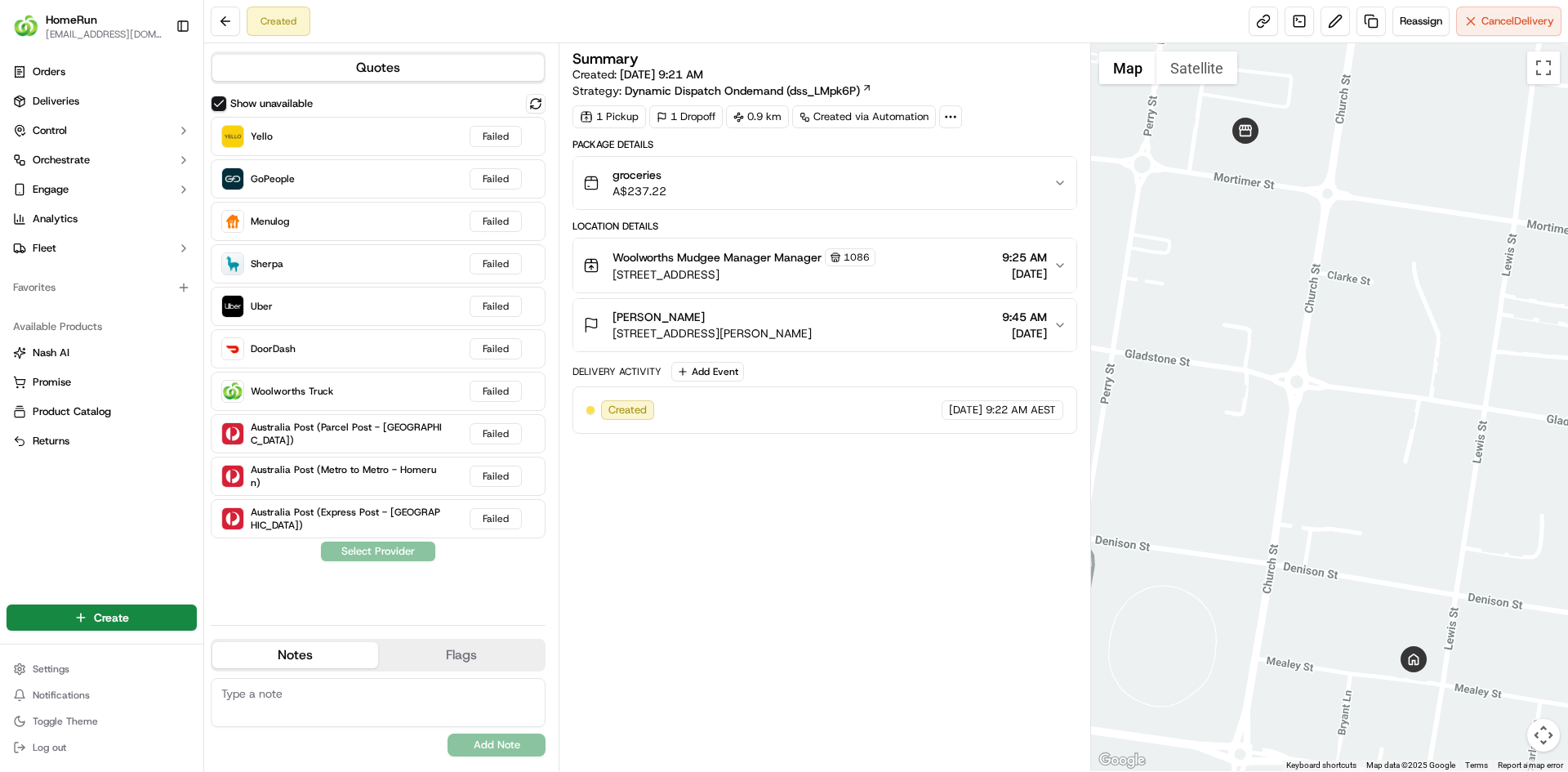
click at [215, 98] on button "Show unavailable" at bounding box center [218, 103] width 16 height 16
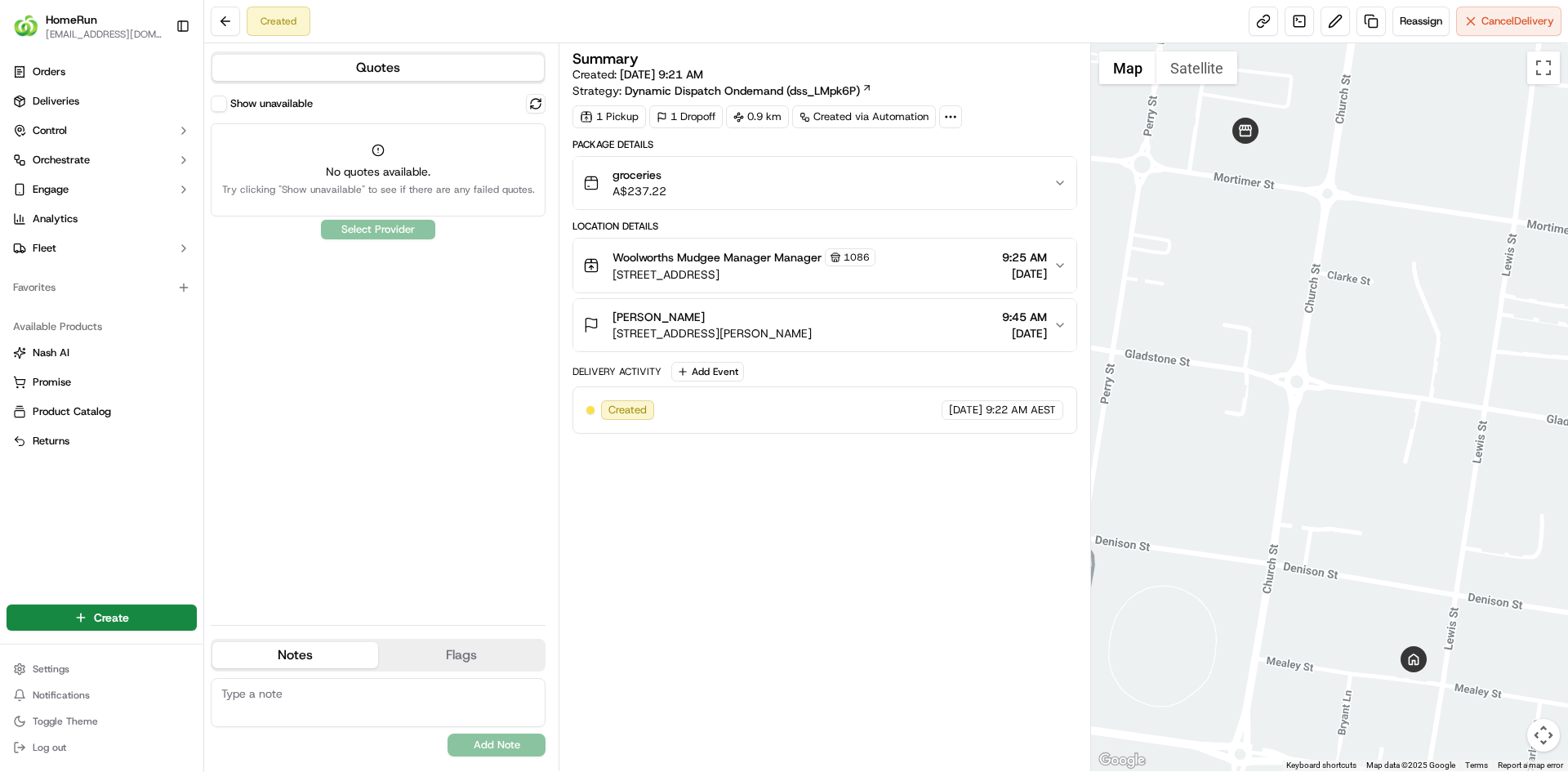
click at [384, 236] on div "Show unavailable No quotes available. Try clicking "Show unavailable" to see if…" at bounding box center [377, 353] width 335 height 517
click at [456, 405] on div "Show unavailable No quotes available. Try clicking "Show unavailable" to see if…" at bounding box center [377, 353] width 335 height 517
click at [830, 599] on div "Summary Created: [DATE] 9:21 AM Strategy: Dynamic Dispatch Ondemand (dss_LMpk6P…" at bounding box center [824, 407] width 504 height 712
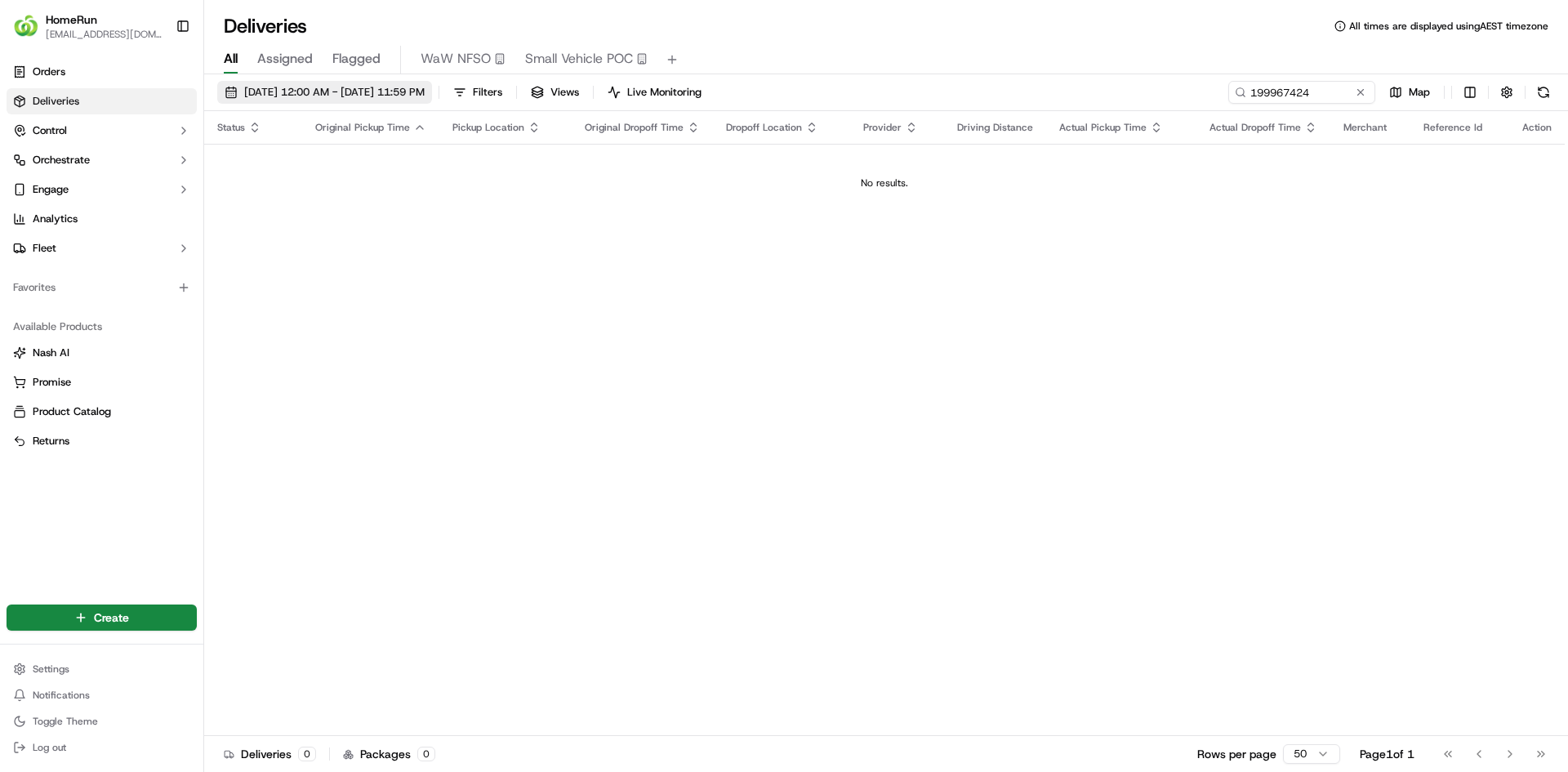
click at [398, 89] on span "23/04/2024 12:00 AM - 23/04/2024 11:59 PM" at bounding box center [334, 92] width 181 height 14
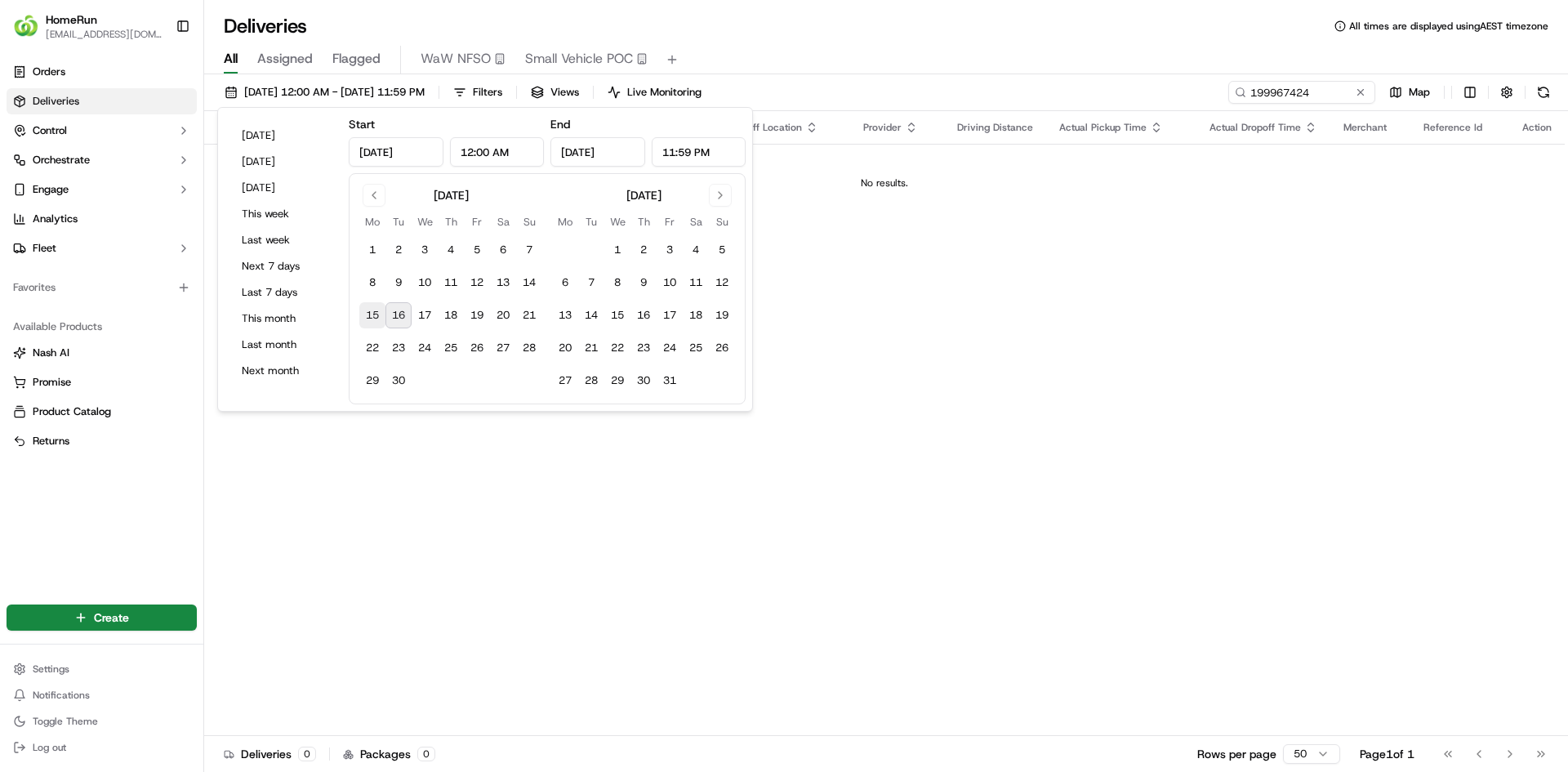
click at [372, 316] on button "15" at bounding box center [372, 315] width 26 height 26
type input "[DATE]"
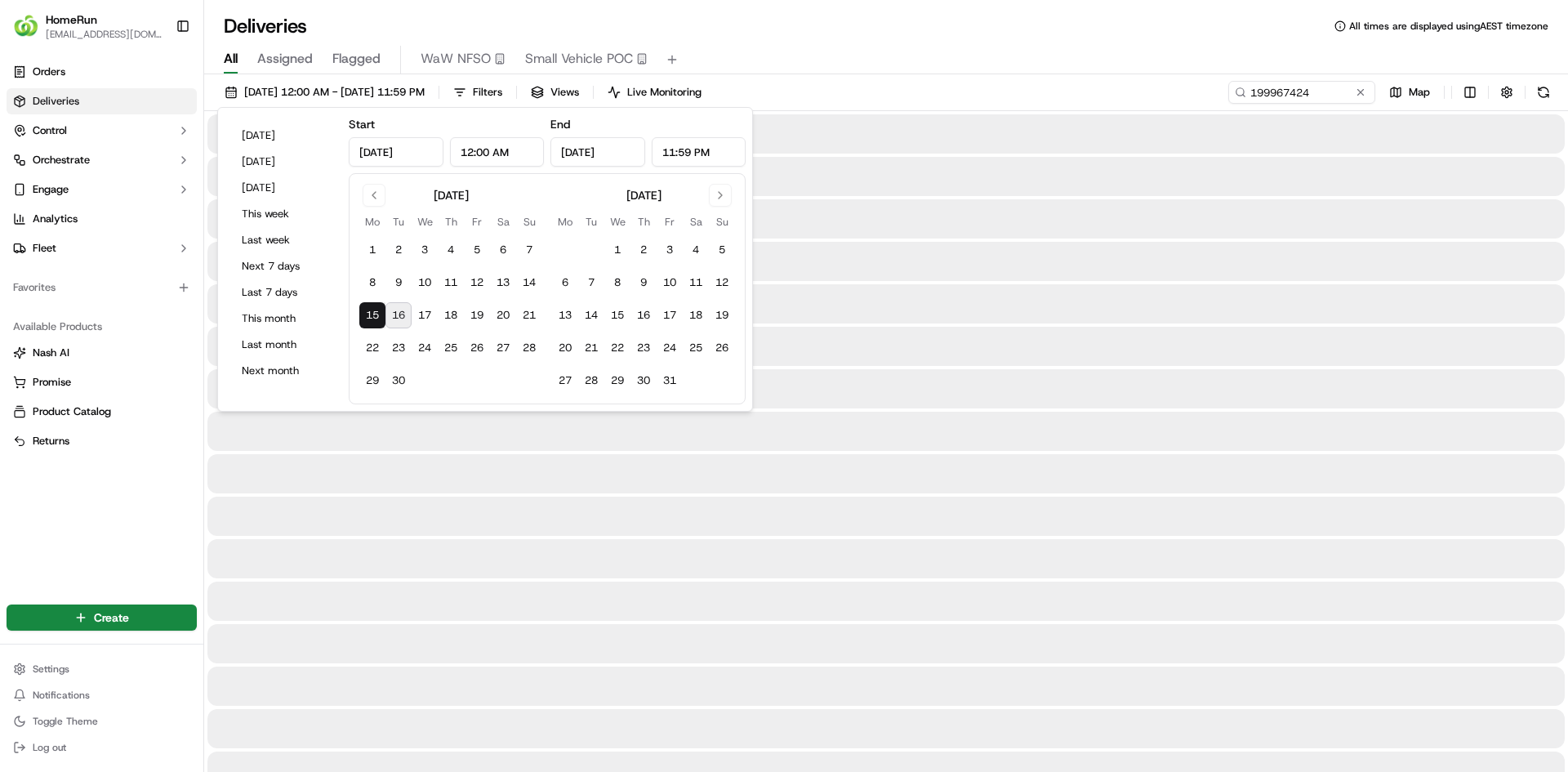
click at [391, 316] on button "16" at bounding box center [398, 315] width 26 height 26
type input "[DATE]"
click at [1261, 103] on input "199967424" at bounding box center [1276, 92] width 196 height 23
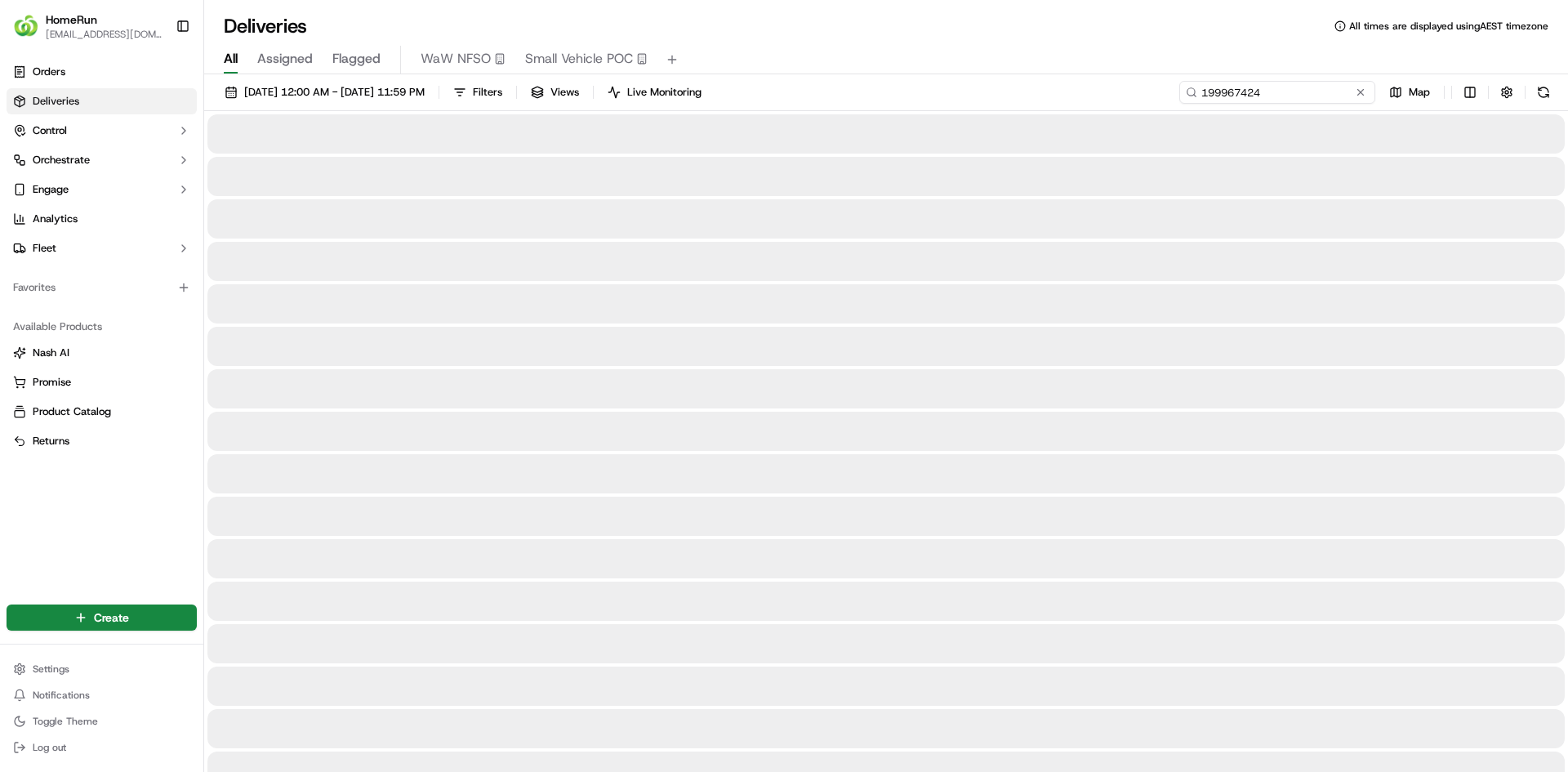
click at [1261, 103] on input "199967424" at bounding box center [1276, 92] width 196 height 23
paste input "268482189"
type input "268482189"
click at [1549, 92] on button at bounding box center [1543, 92] width 23 height 23
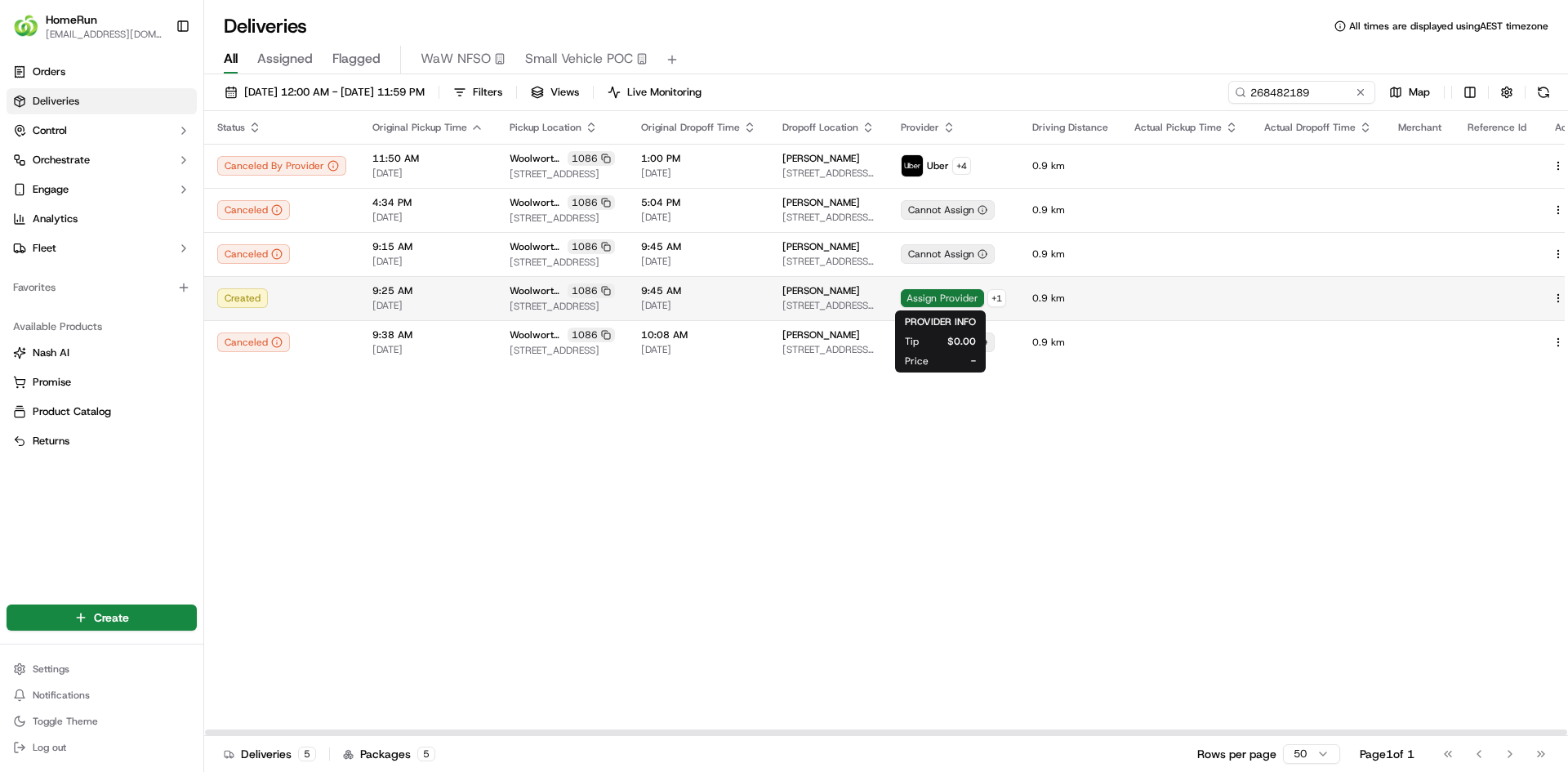
click at [924, 303] on span "Assign Provider" at bounding box center [942, 298] width 83 height 18
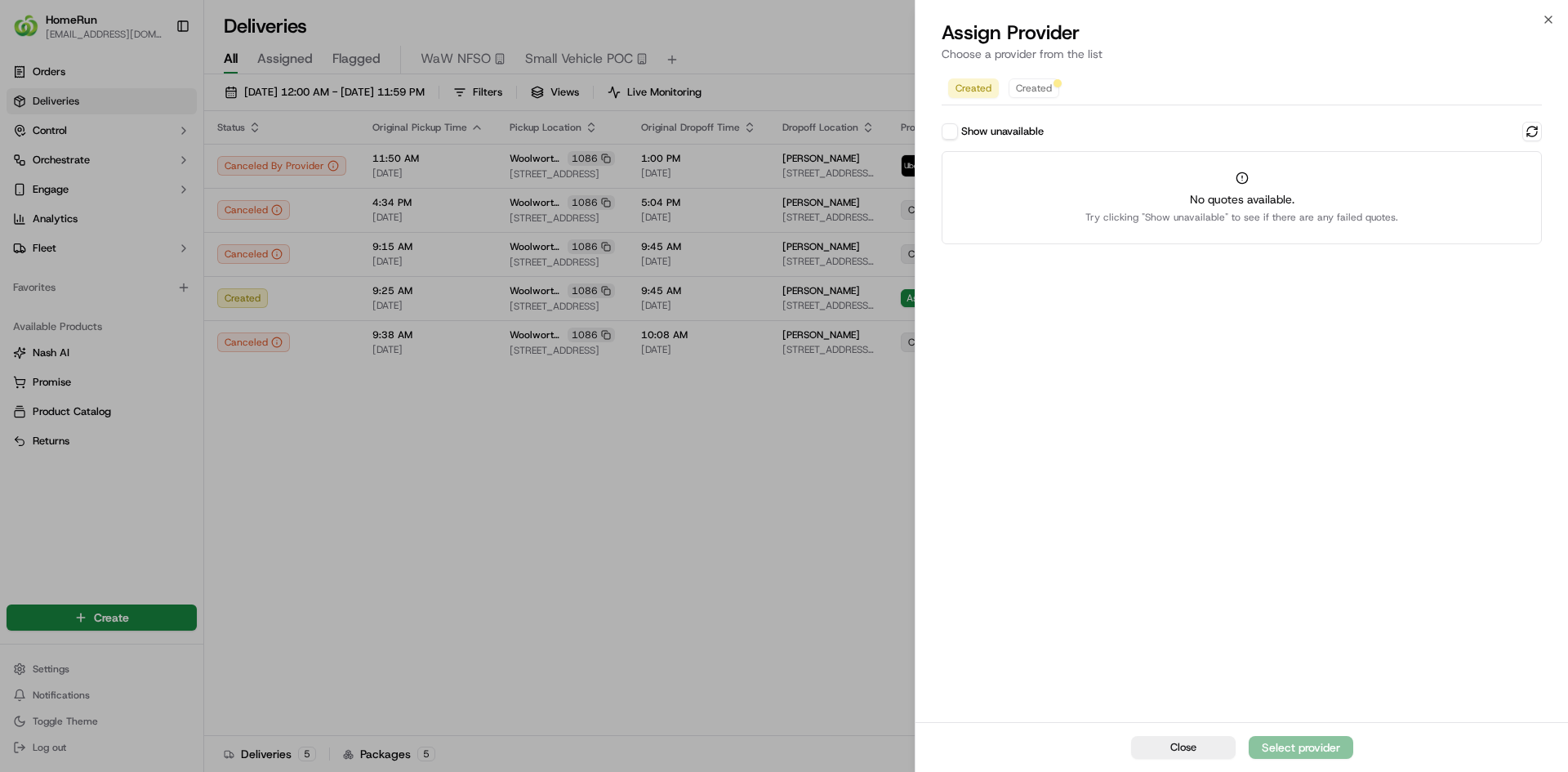
click at [1555, 20] on div "Assign Provider Choose a provider from the list" at bounding box center [1241, 44] width 652 height 49
click at [1168, 745] on button "Close" at bounding box center [1183, 747] width 104 height 23
